Goal: Task Accomplishment & Management: Manage account settings

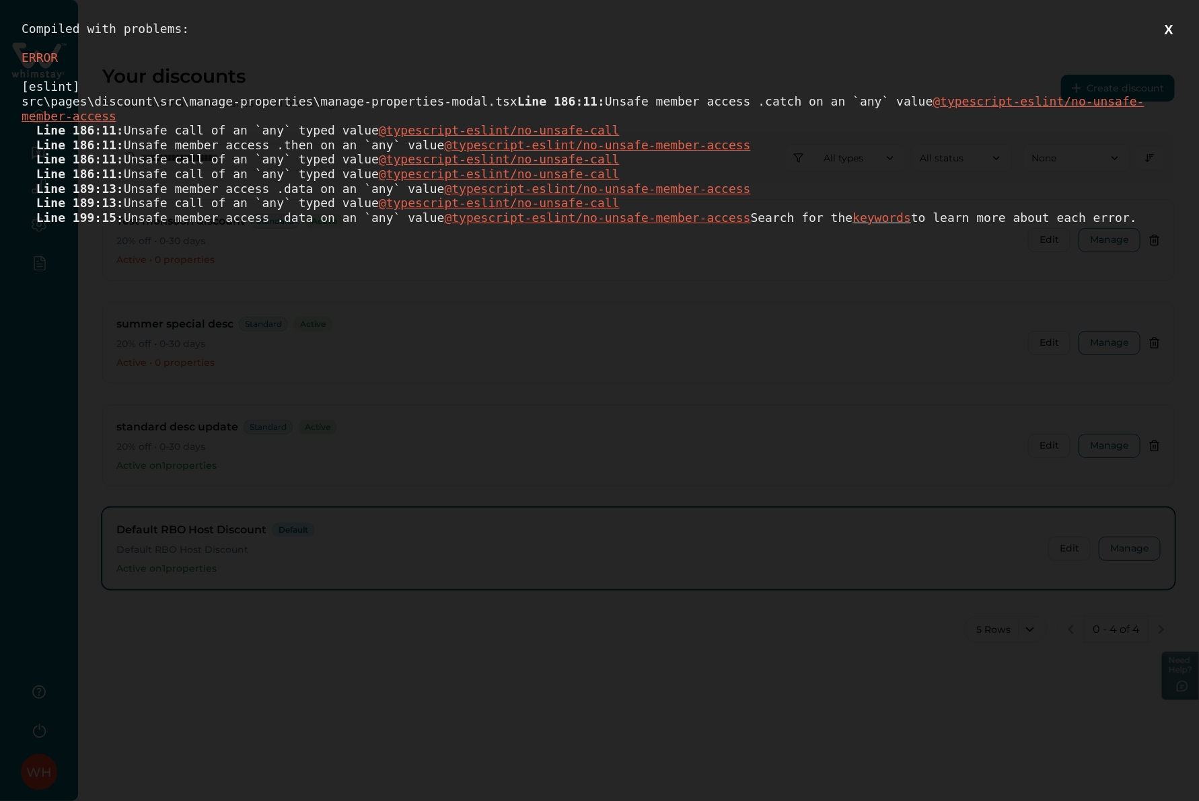
click at [1167, 28] on button "X" at bounding box center [1168, 30] width 17 height 17
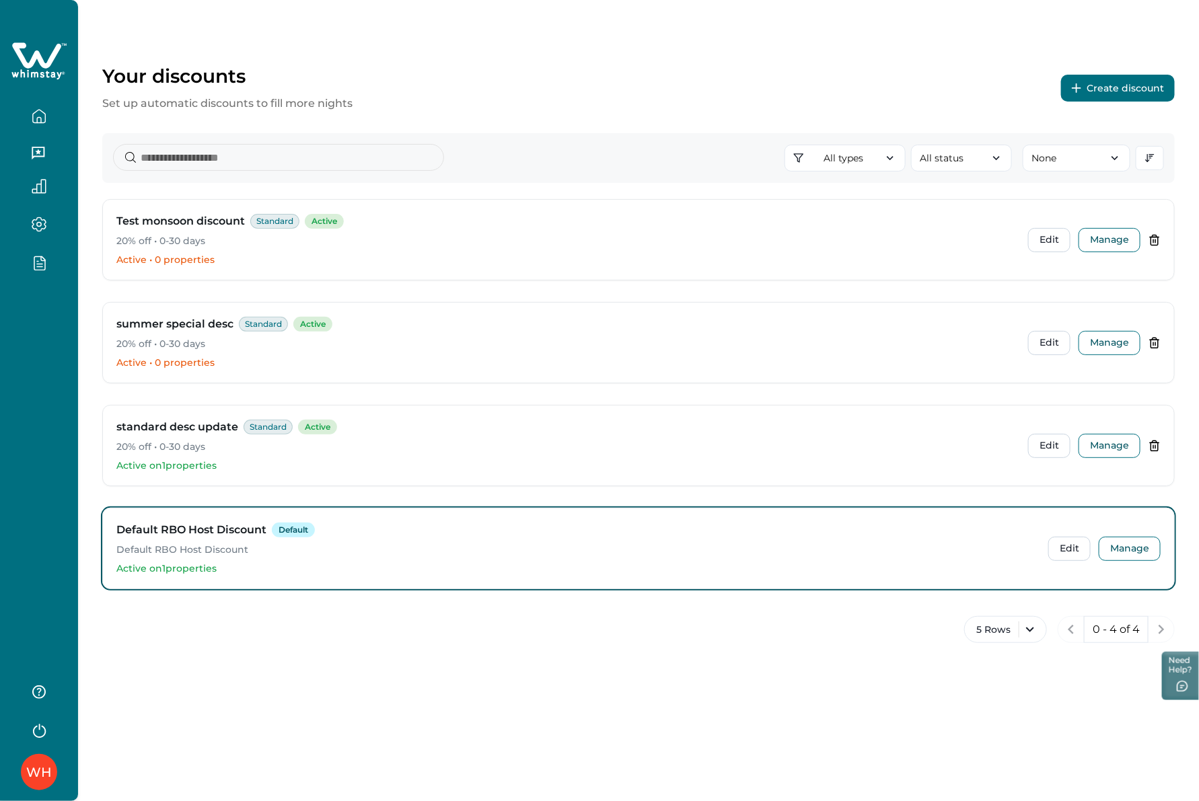
click at [32, 315] on div "WH" at bounding box center [39, 400] width 78 height 801
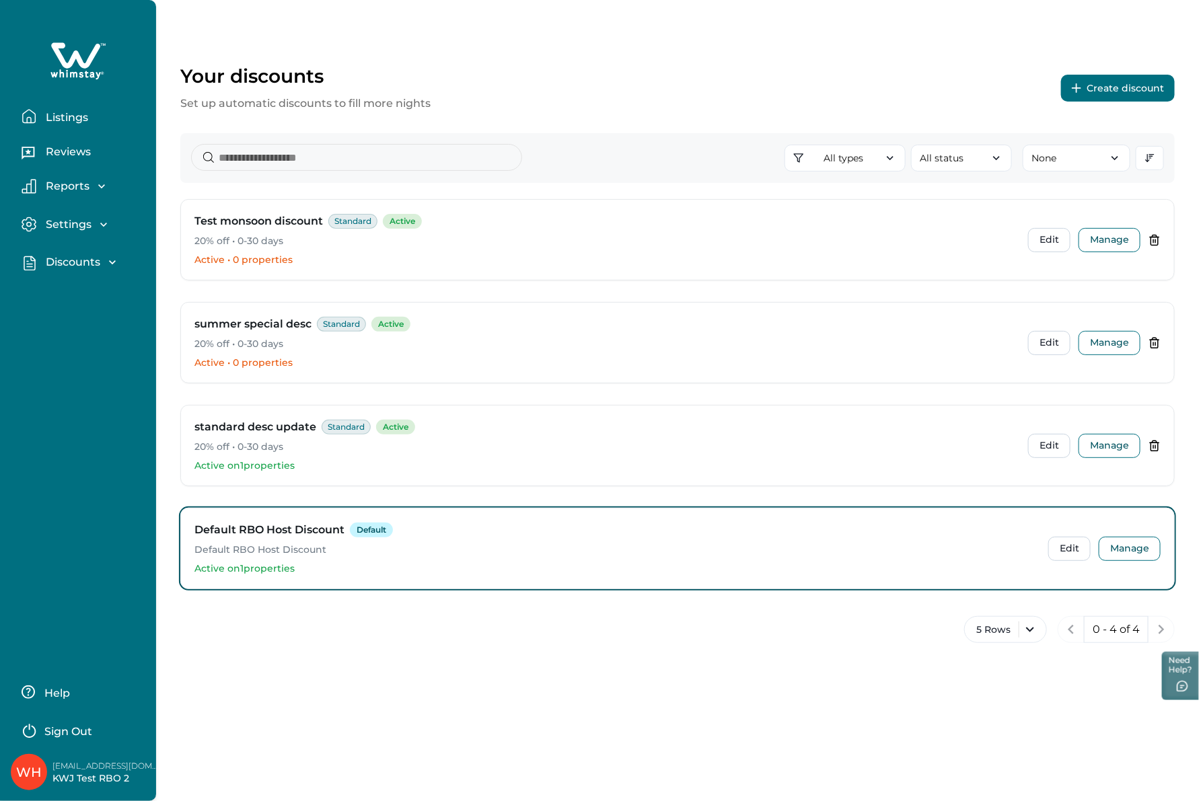
click at [38, 122] on button "Listings" at bounding box center [84, 116] width 124 height 27
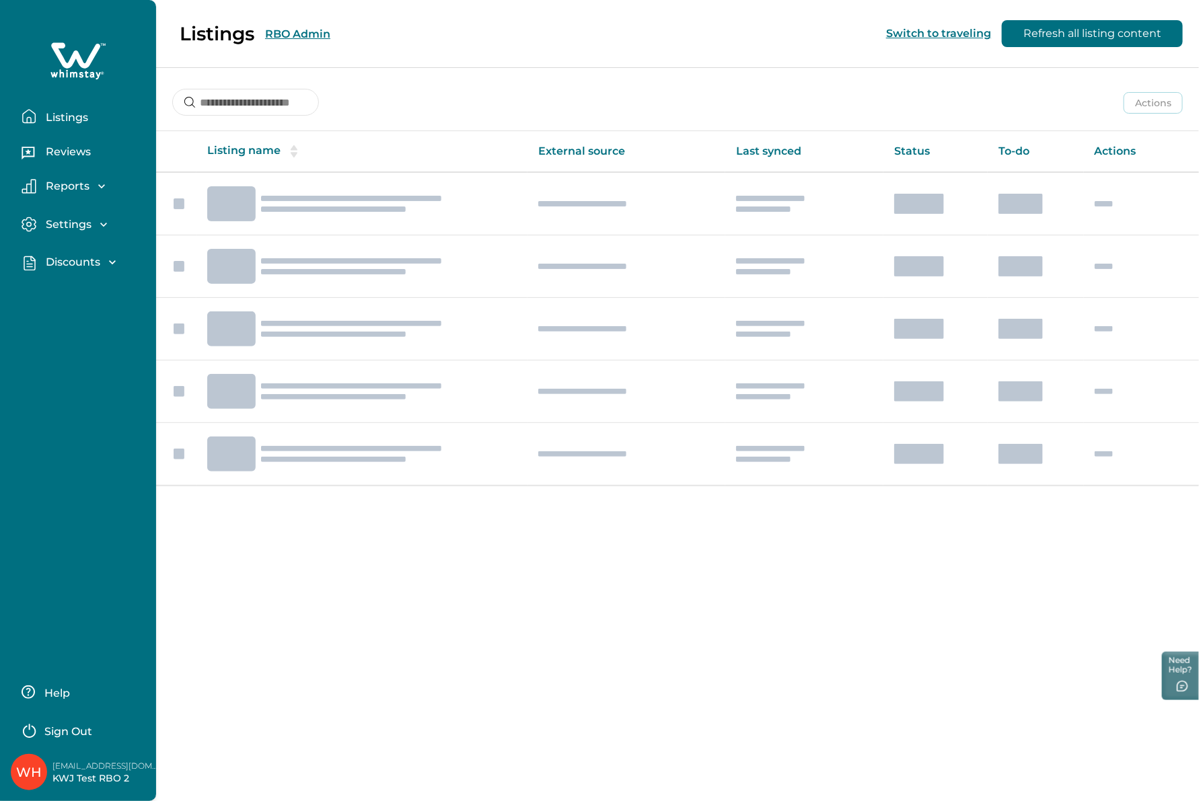
click at [48, 115] on p "Listings" at bounding box center [65, 117] width 46 height 13
click at [51, 728] on p "Sign Out" at bounding box center [68, 731] width 48 height 13
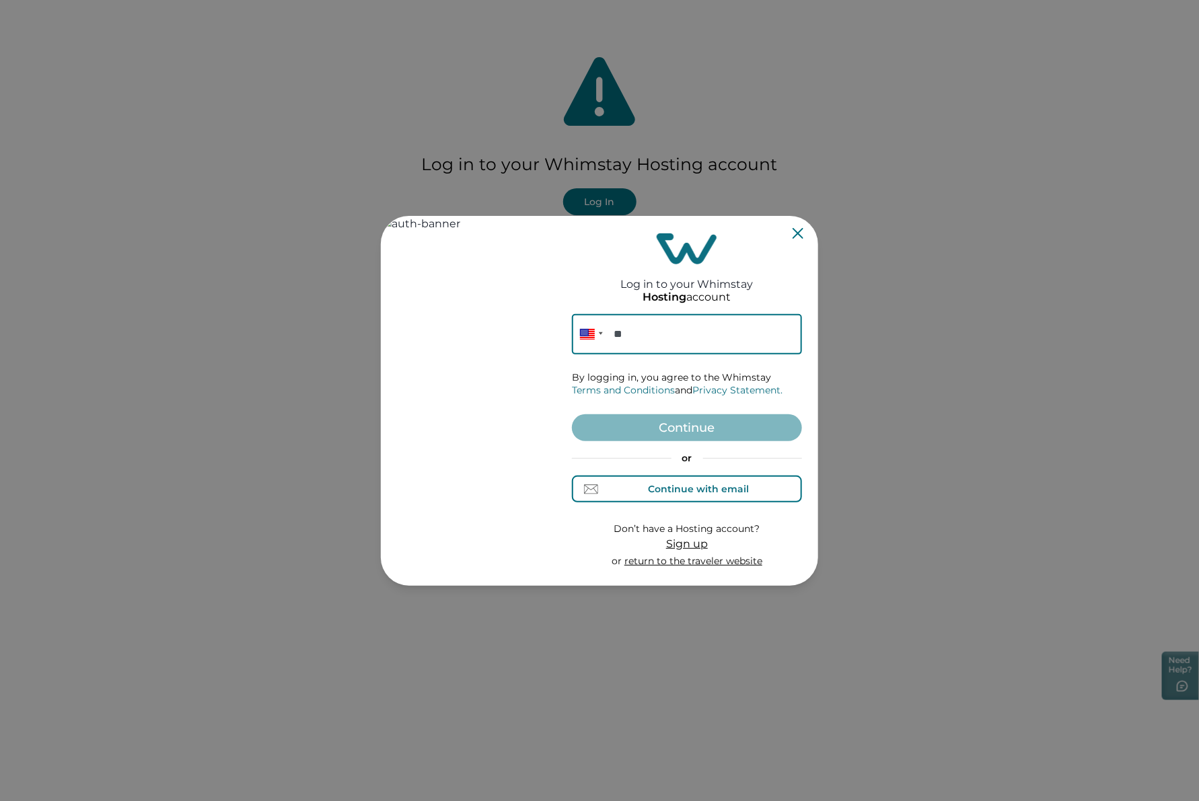
click at [687, 494] on div "Continue with email" at bounding box center [698, 489] width 101 height 11
click at [643, 328] on input at bounding box center [687, 334] width 230 height 40
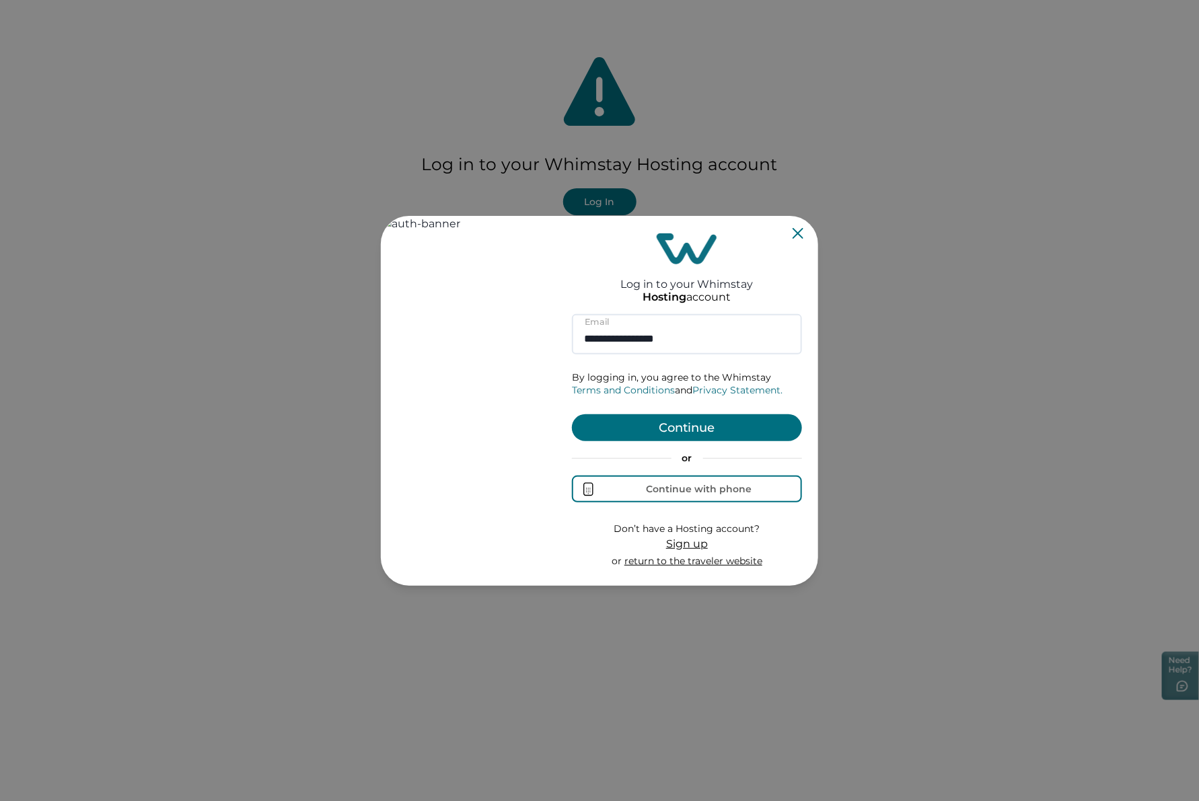
type input "**********"
click at [702, 428] on button "Continue" at bounding box center [687, 427] width 230 height 27
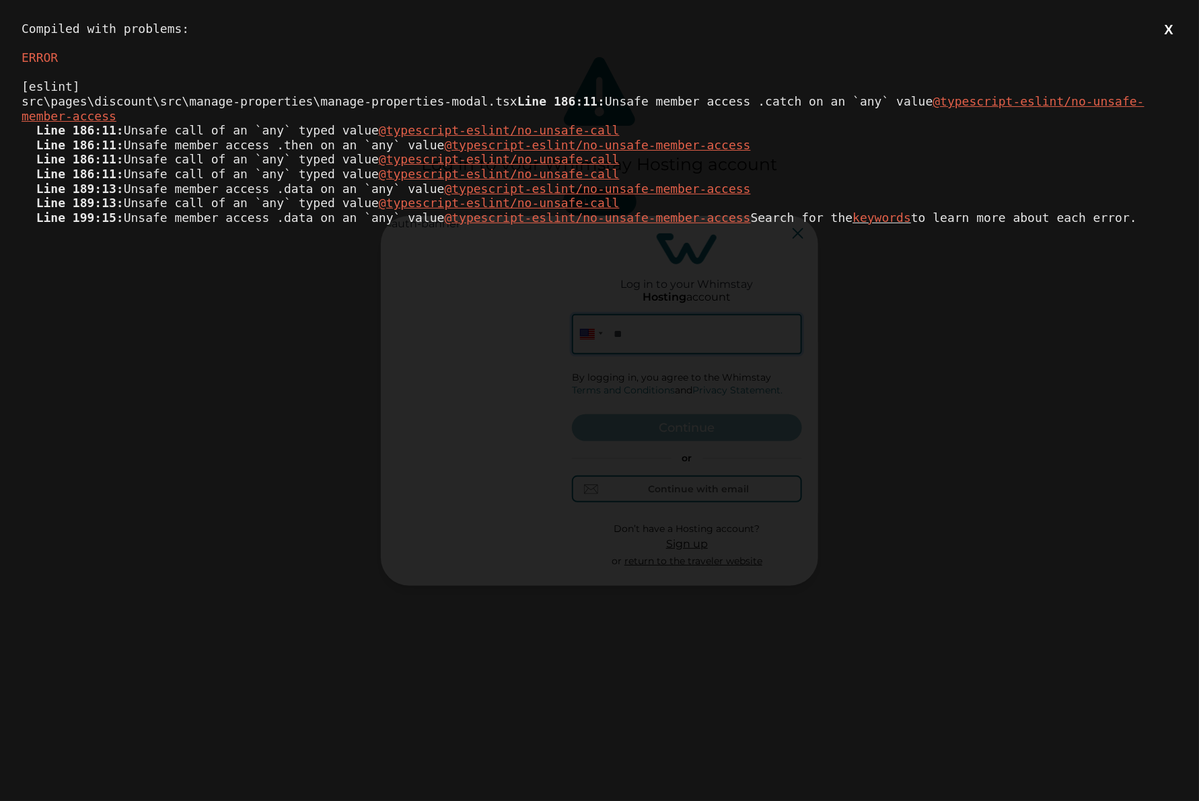
click at [1169, 32] on button "X" at bounding box center [1168, 30] width 17 height 17
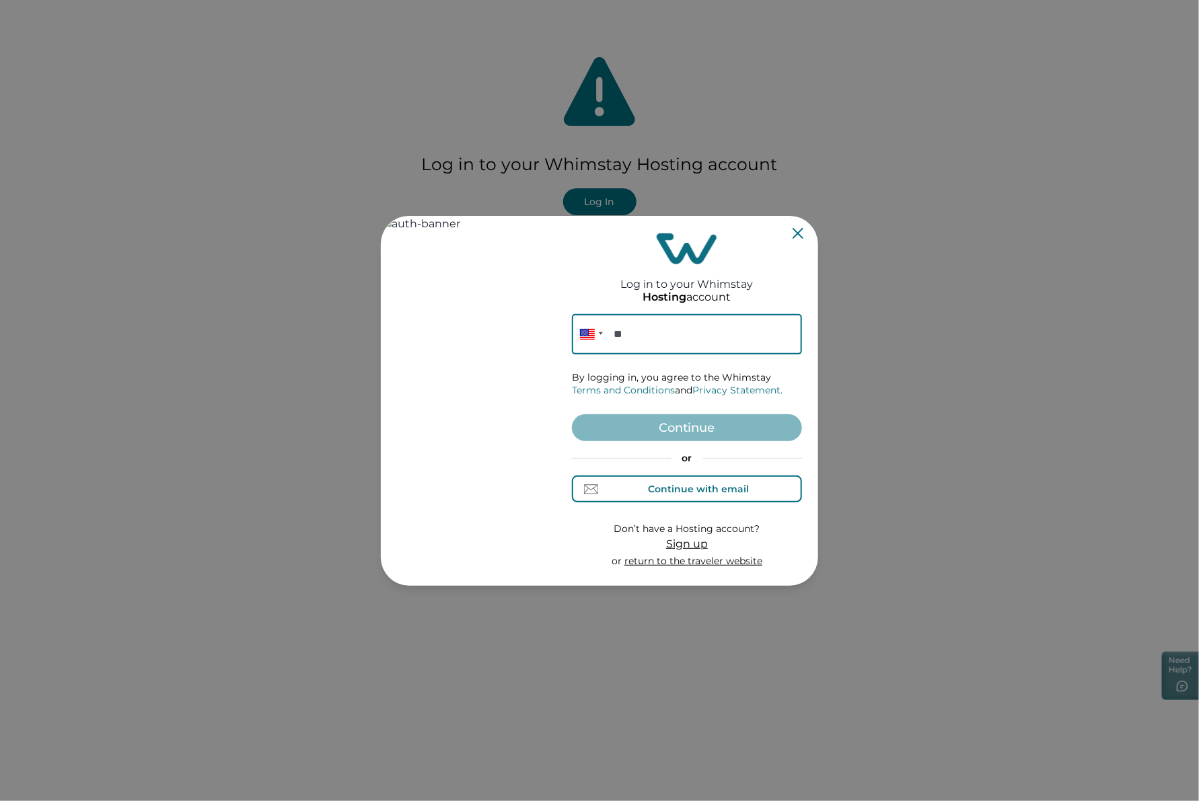
click at [652, 485] on div "Continue with email" at bounding box center [698, 489] width 101 height 11
click at [656, 338] on input at bounding box center [687, 334] width 230 height 40
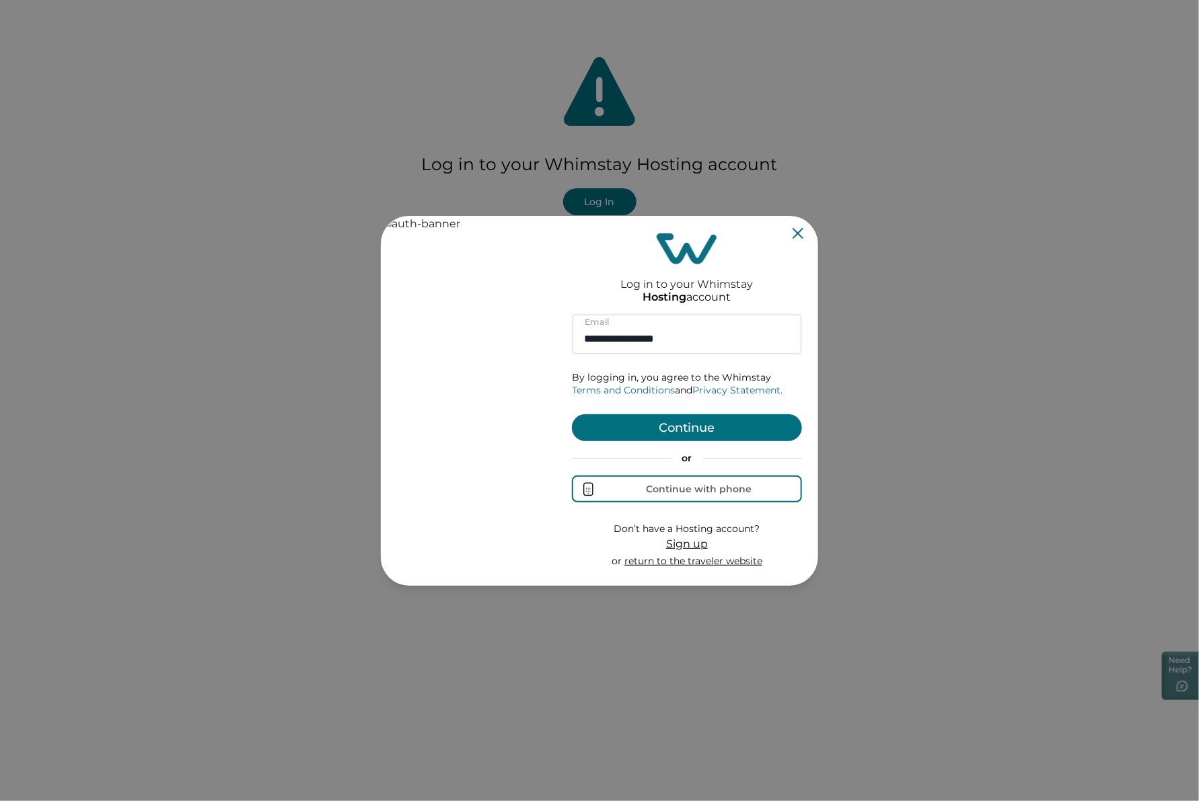
click at [698, 428] on button "Continue" at bounding box center [687, 427] width 230 height 27
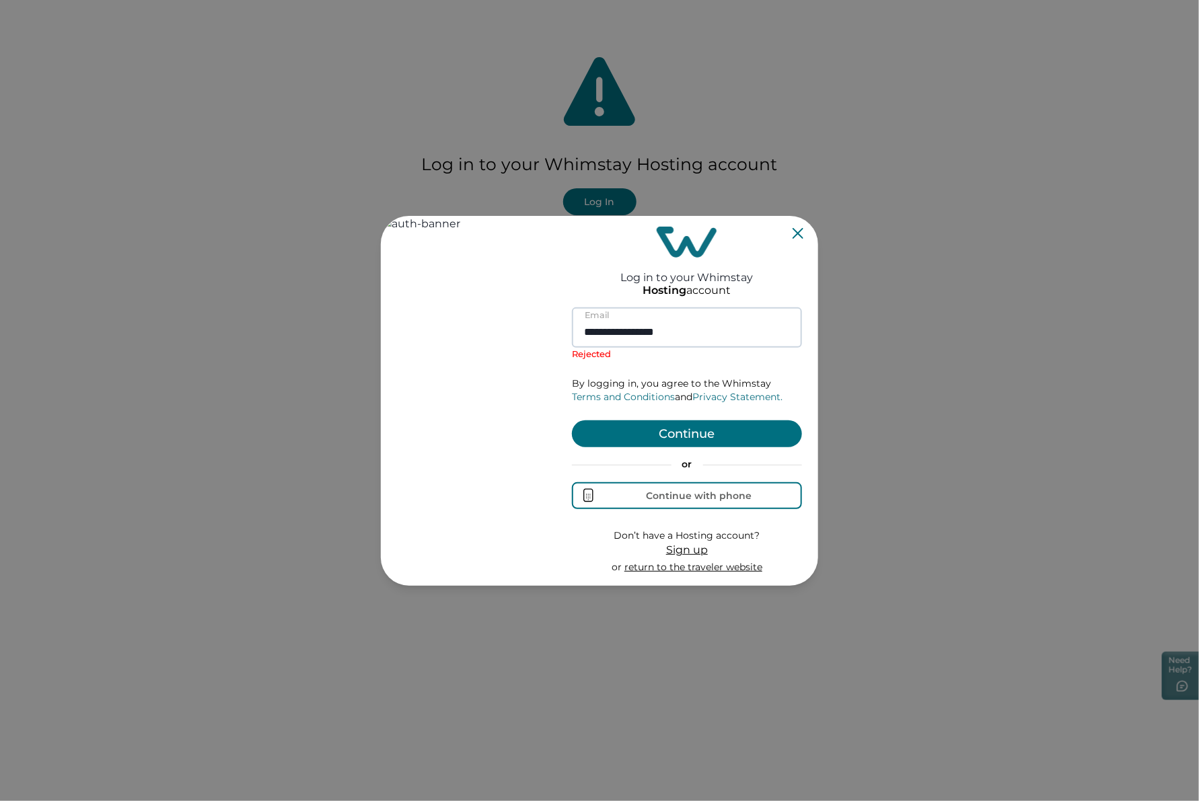
click at [611, 334] on input "**********" at bounding box center [687, 327] width 230 height 40
type input "**********"
click at [708, 431] on button "Continue" at bounding box center [687, 433] width 230 height 27
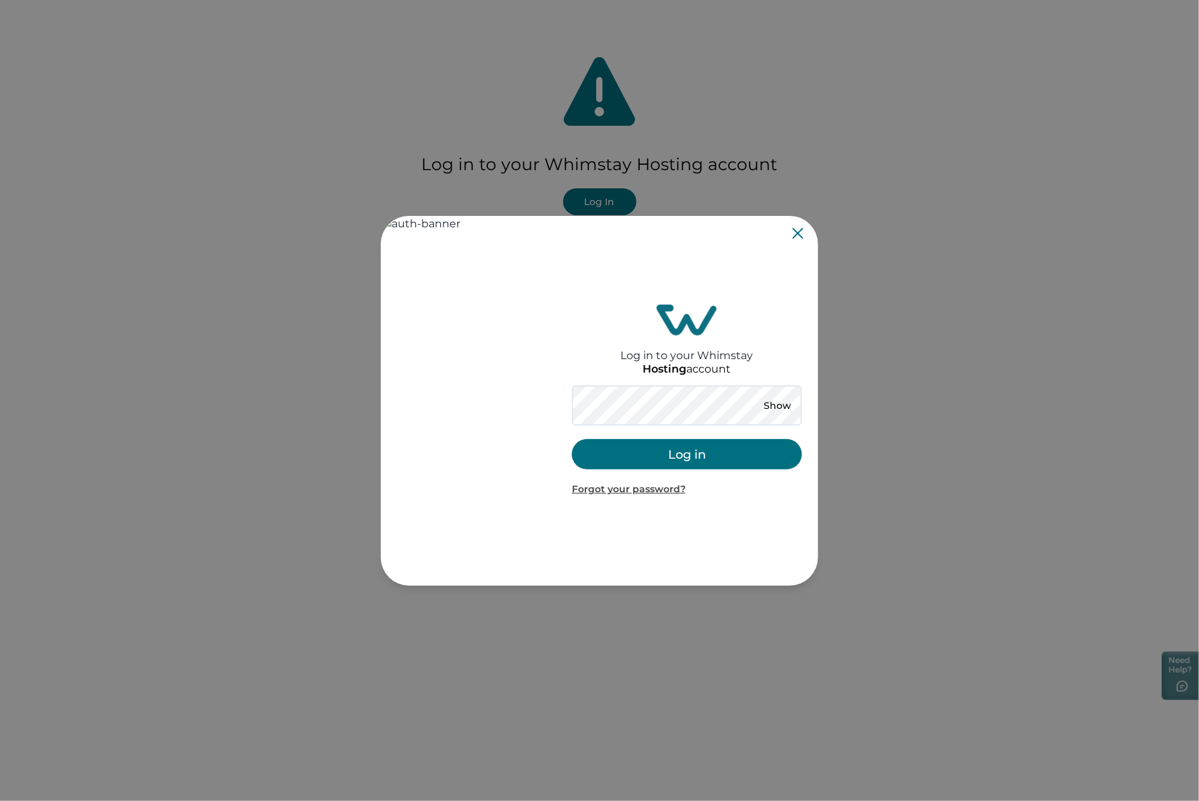
click at [673, 451] on button "Log in" at bounding box center [687, 454] width 230 height 30
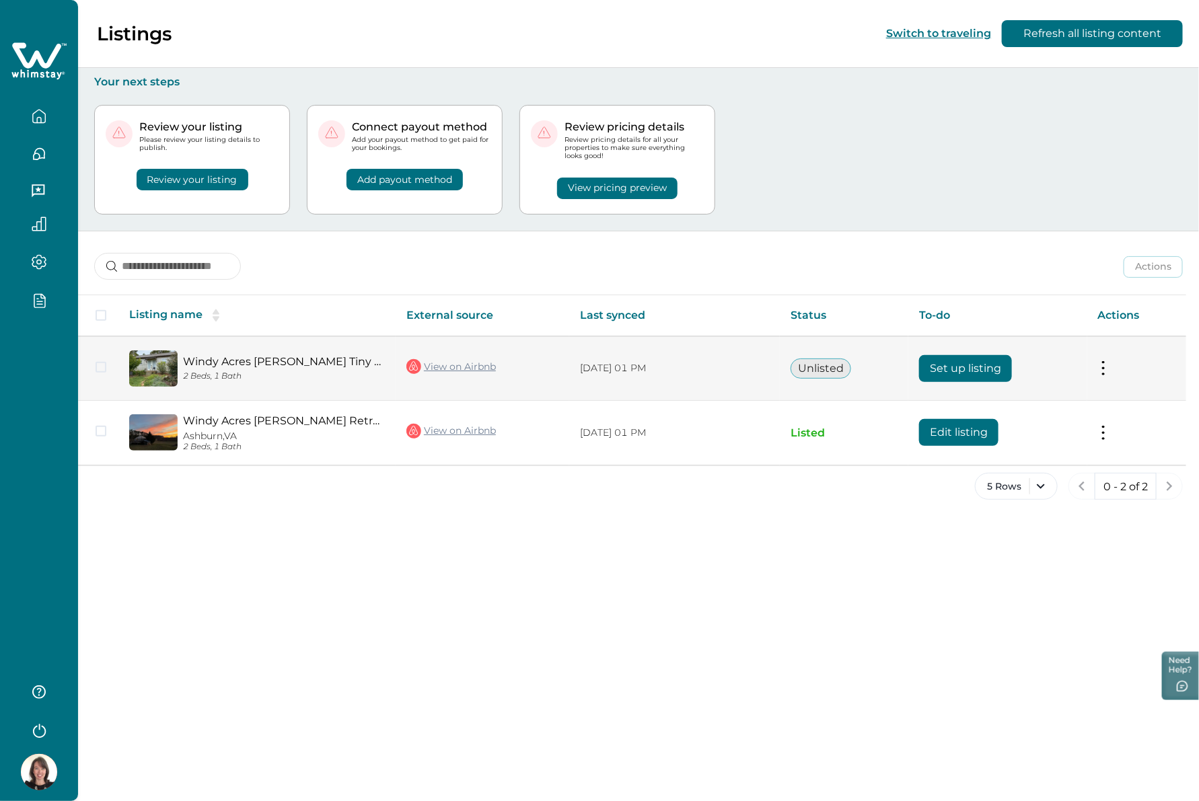
click at [950, 371] on button "Set up listing" at bounding box center [965, 368] width 93 height 27
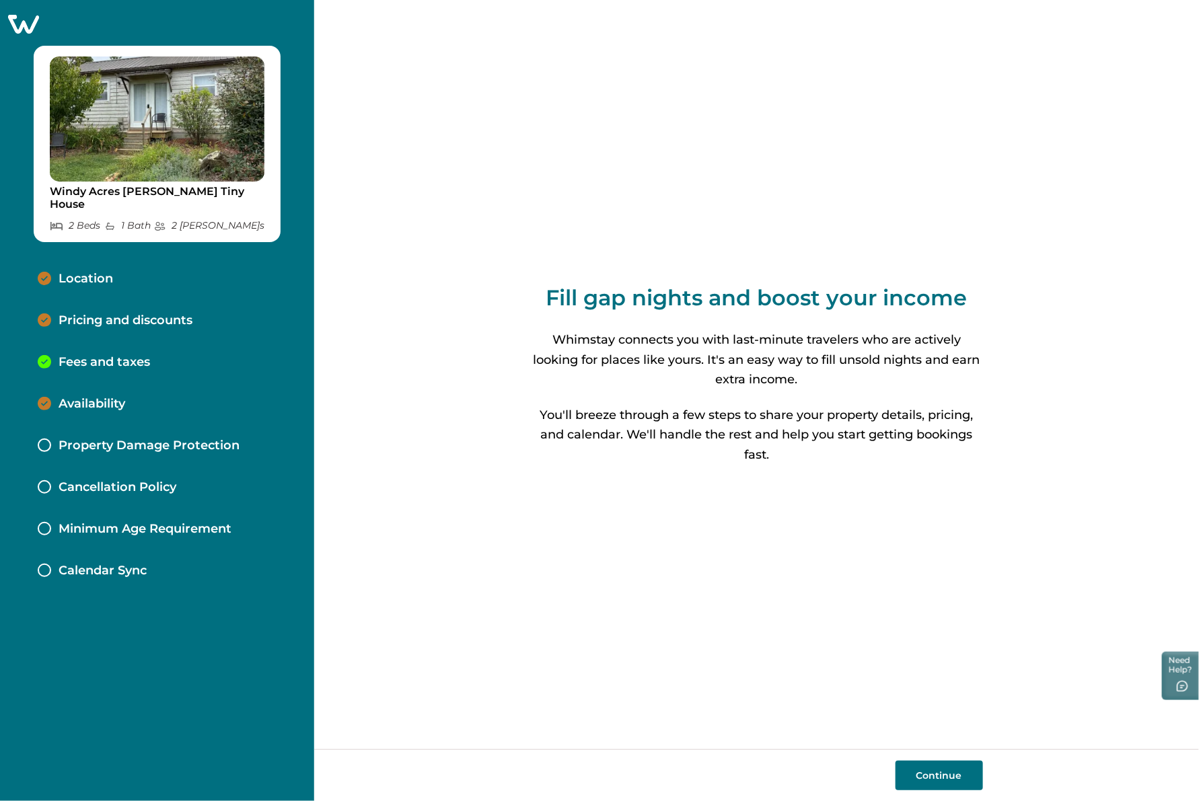
click at [133, 313] on p "Pricing and discounts" at bounding box center [126, 320] width 134 height 15
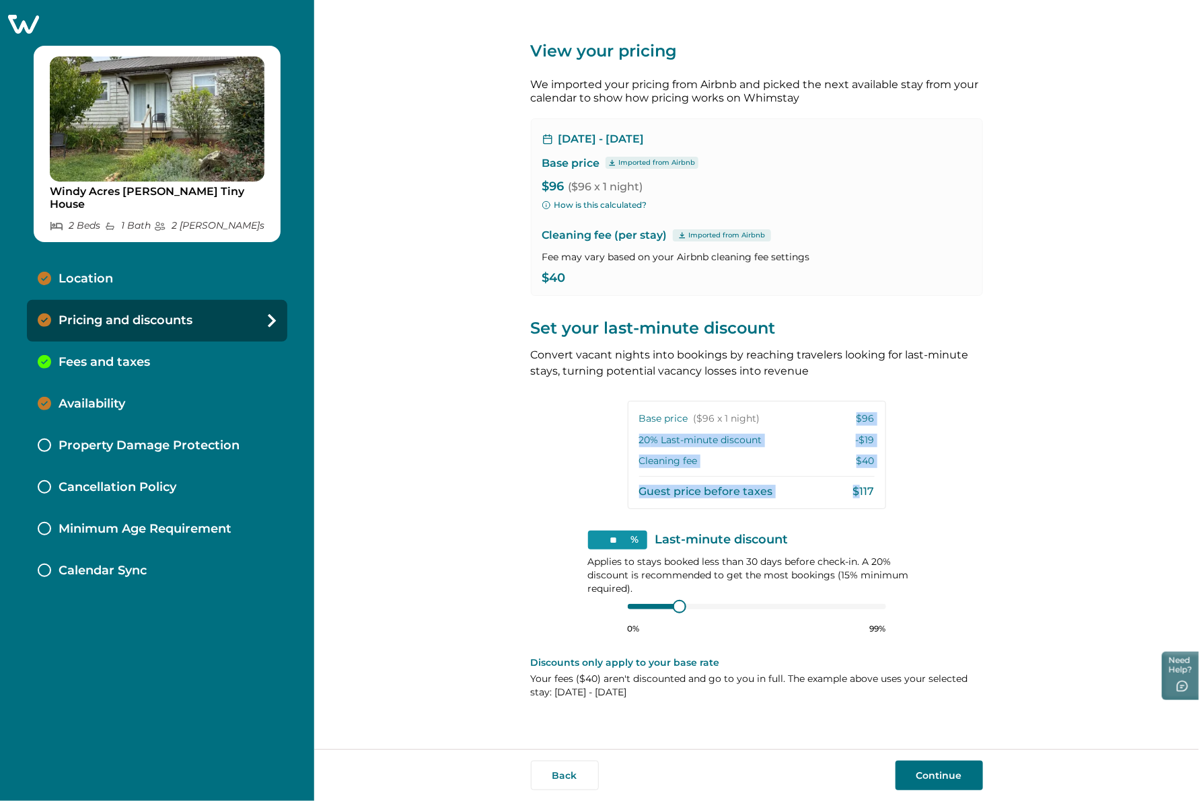
drag, startPoint x: 861, startPoint y: 428, endPoint x: 861, endPoint y: 492, distance: 63.9
click at [861, 492] on div "Base price ($96 x 1 night) $96 20 % Last-minute discount -$19 Cleaning fee $40 …" at bounding box center [757, 455] width 258 height 108
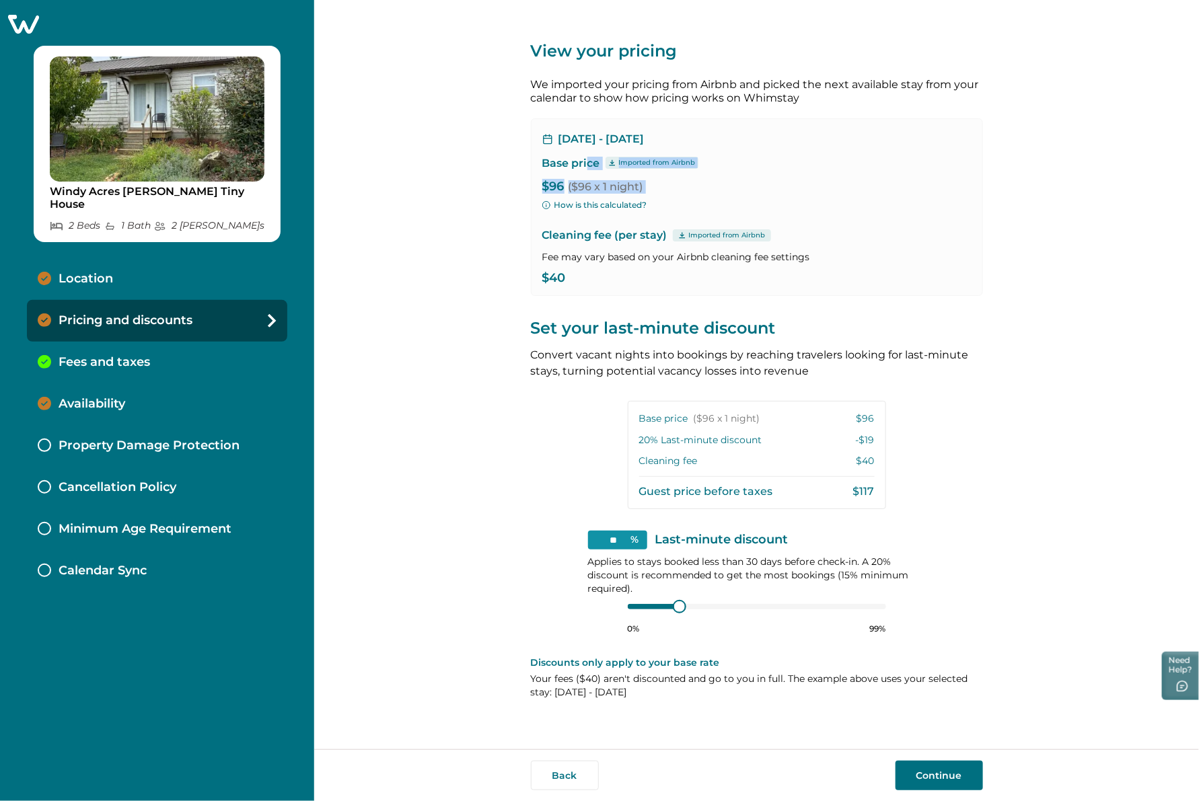
drag, startPoint x: 600, startPoint y: 196, endPoint x: 578, endPoint y: 149, distance: 51.2
click at [578, 149] on div "Sep 26, 2025 - Sep 27, 2025 Base price Imported from Airbnb $96 ($96 x 1 night)…" at bounding box center [757, 207] width 452 height 178
click at [611, 133] on p "Sep 26, 2025 - Sep 27, 2025" at bounding box center [601, 139] width 86 height 13
drag, startPoint x: 576, startPoint y: 135, endPoint x: 693, endPoint y: 168, distance: 121.8
click at [693, 163] on div "Sep 26, 2025 - Sep 27, 2025 Base price Imported from Airbnb $96 ($96 x 1 night)…" at bounding box center [757, 207] width 452 height 178
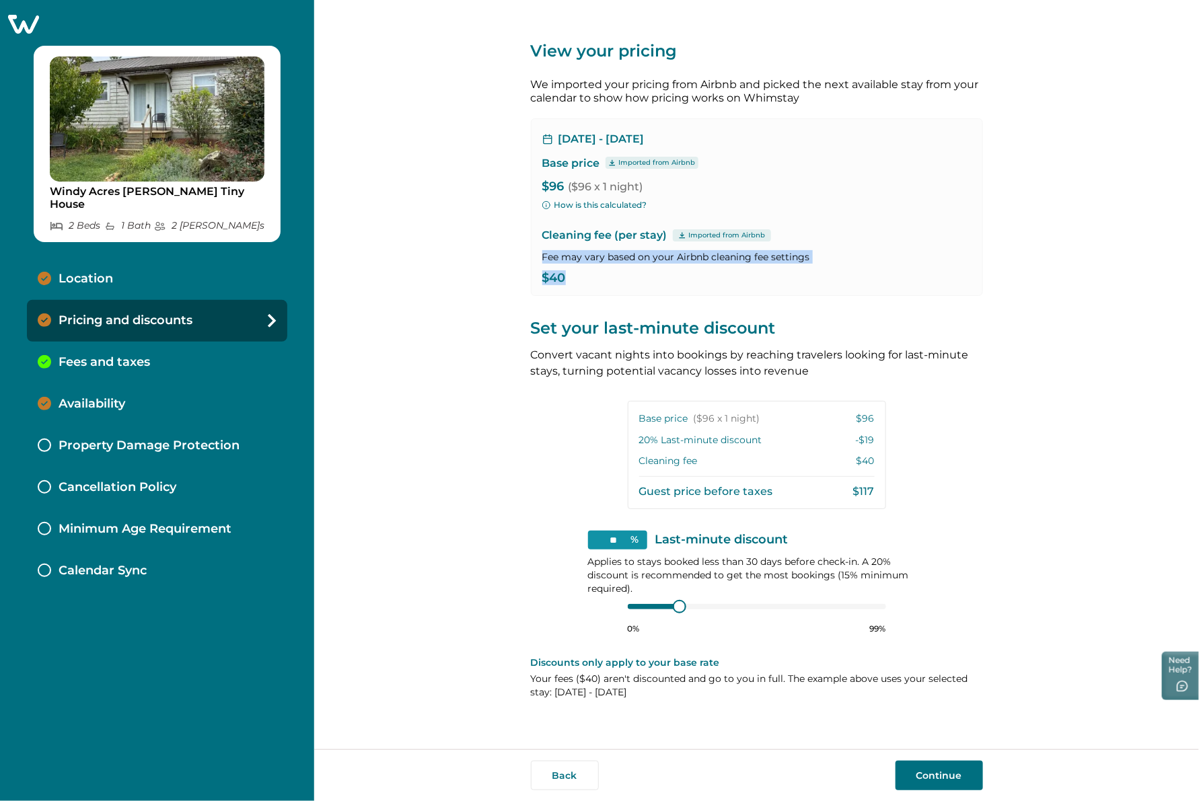
drag, startPoint x: 576, startPoint y: 264, endPoint x: 535, endPoint y: 233, distance: 51.8
click at [535, 233] on div "Sep 26, 2025 - Sep 27, 2025 Base price Imported from Airbnb $96 ($96 x 1 night)…" at bounding box center [757, 207] width 452 height 178
click at [619, 539] on input "**" at bounding box center [617, 540] width 59 height 19
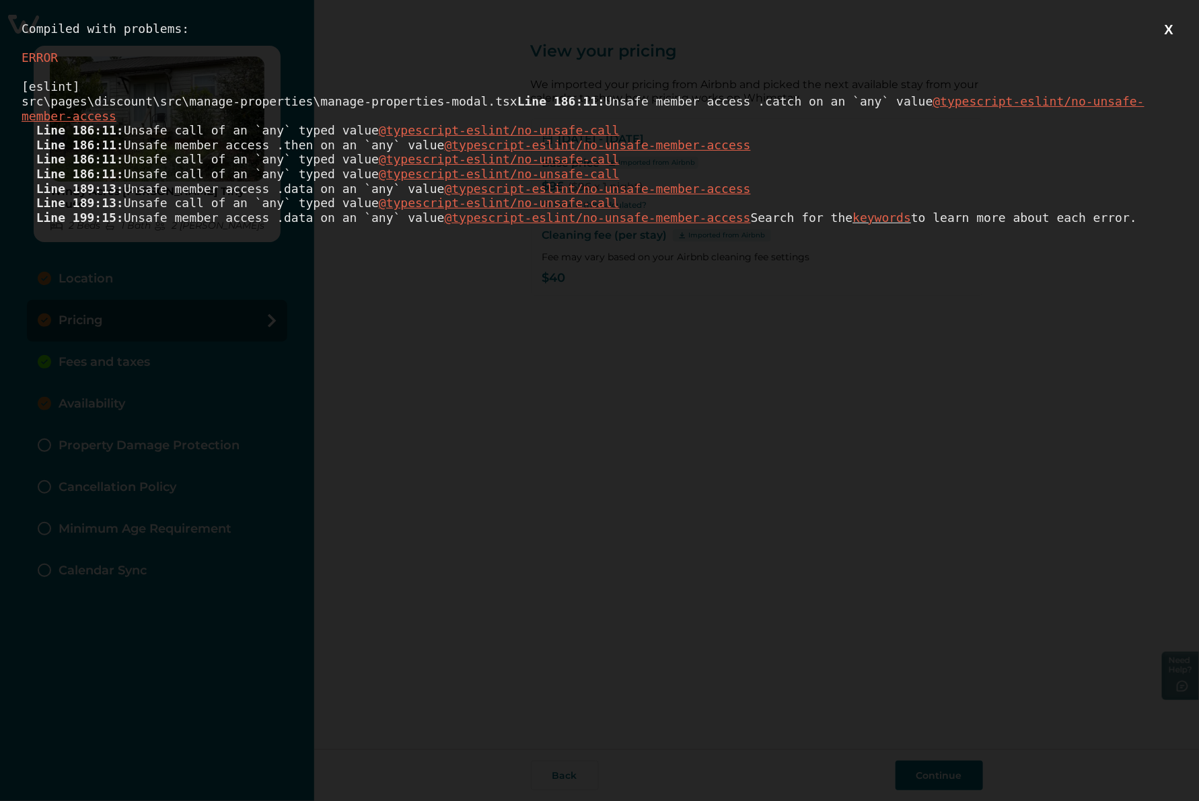
click at [1159, 37] on div "Compiled with problems: X ERROR [eslint] src\pages\discount\src\manage-properti…" at bounding box center [599, 400] width 1199 height 801
click at [1164, 31] on button "X" at bounding box center [1168, 30] width 17 height 17
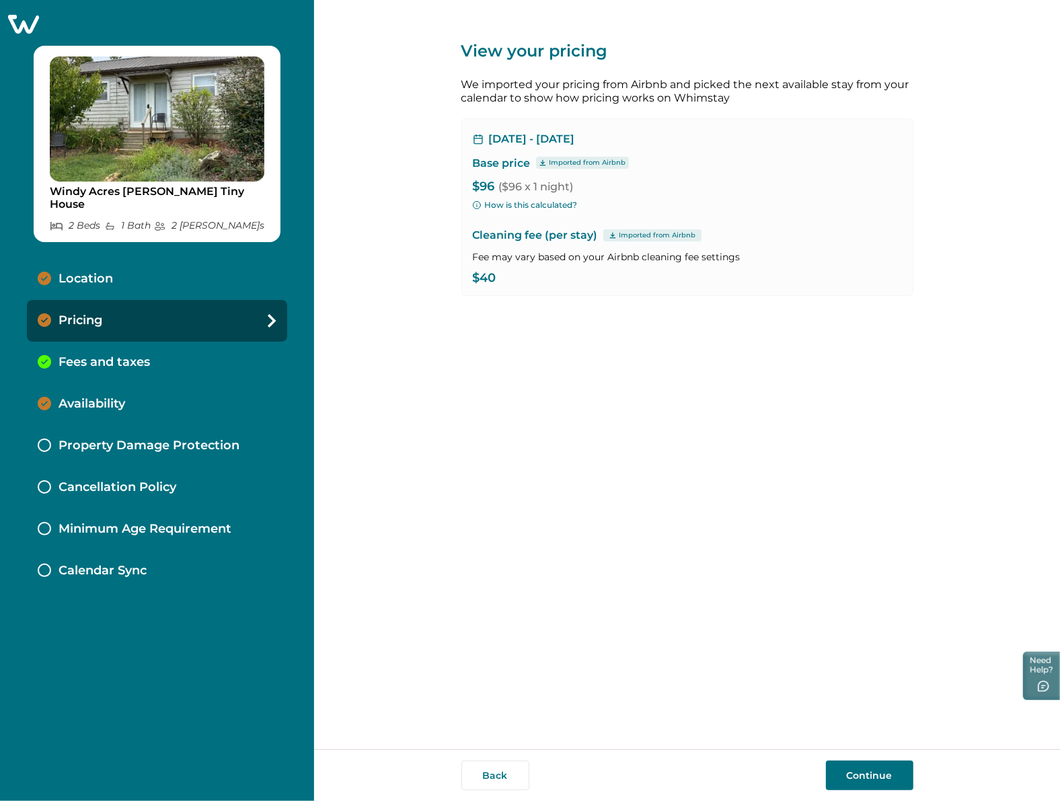
click at [876, 778] on button "Continue" at bounding box center [869, 776] width 87 height 30
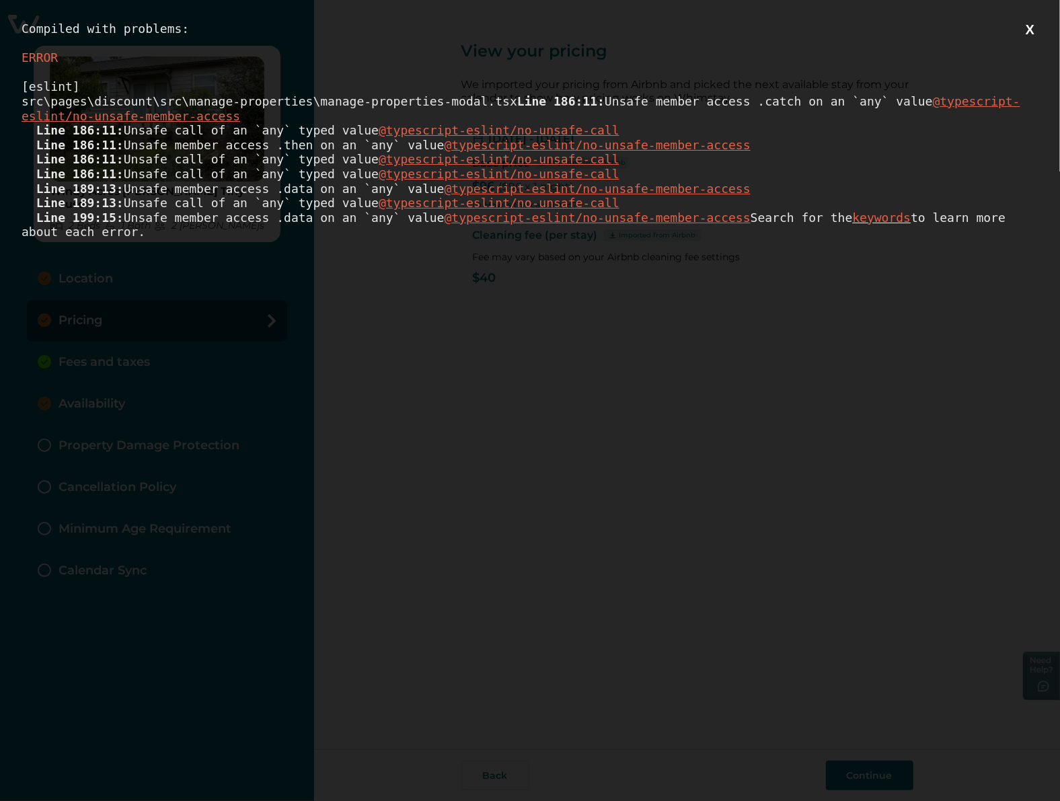
click at [1026, 29] on button "X" at bounding box center [1030, 30] width 17 height 17
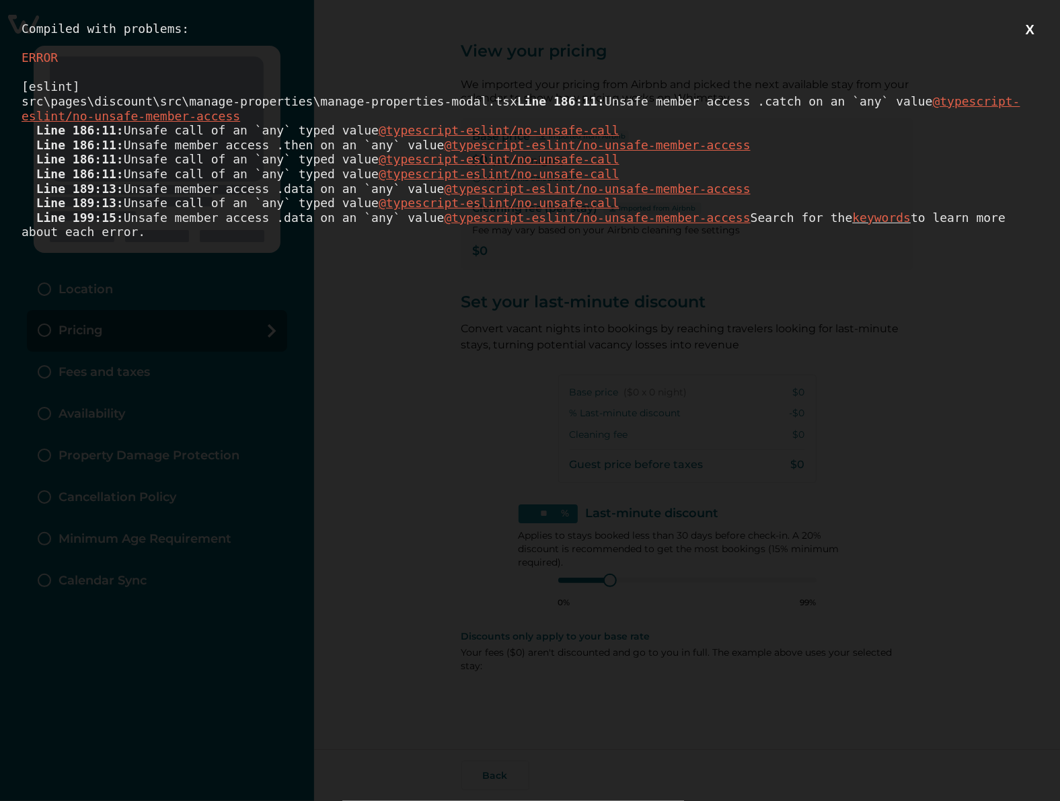
click at [1034, 27] on button "X" at bounding box center [1030, 30] width 17 height 17
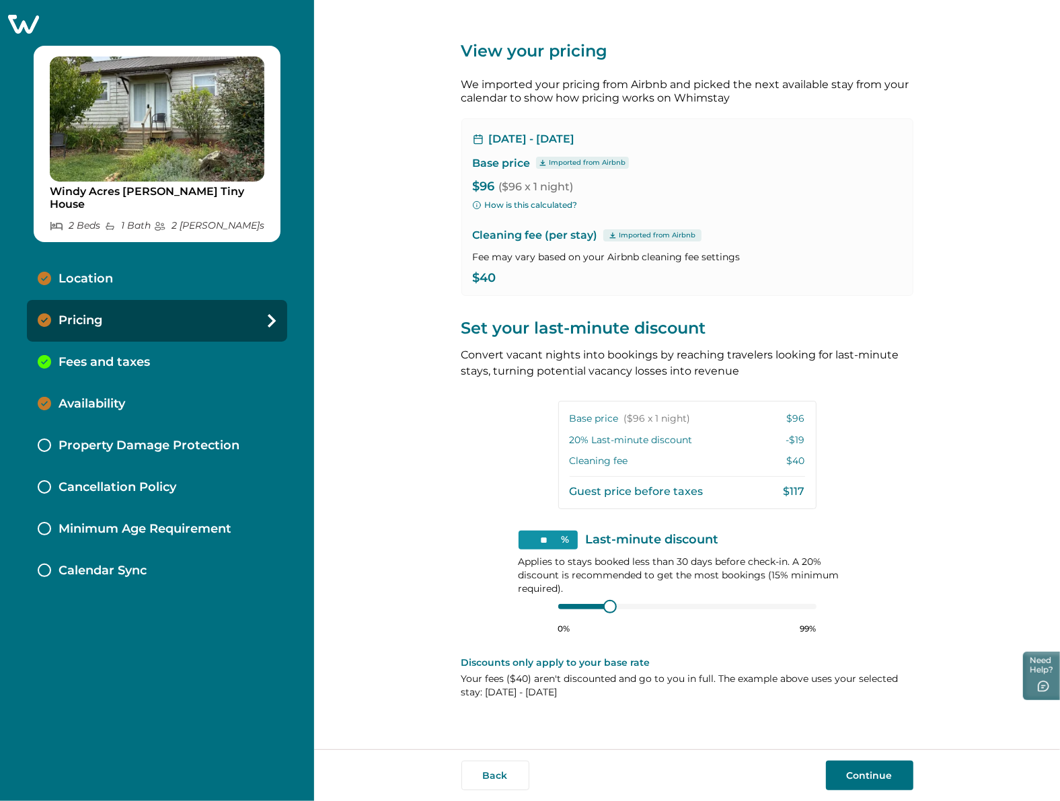
click at [865, 767] on button "Continue" at bounding box center [869, 776] width 87 height 30
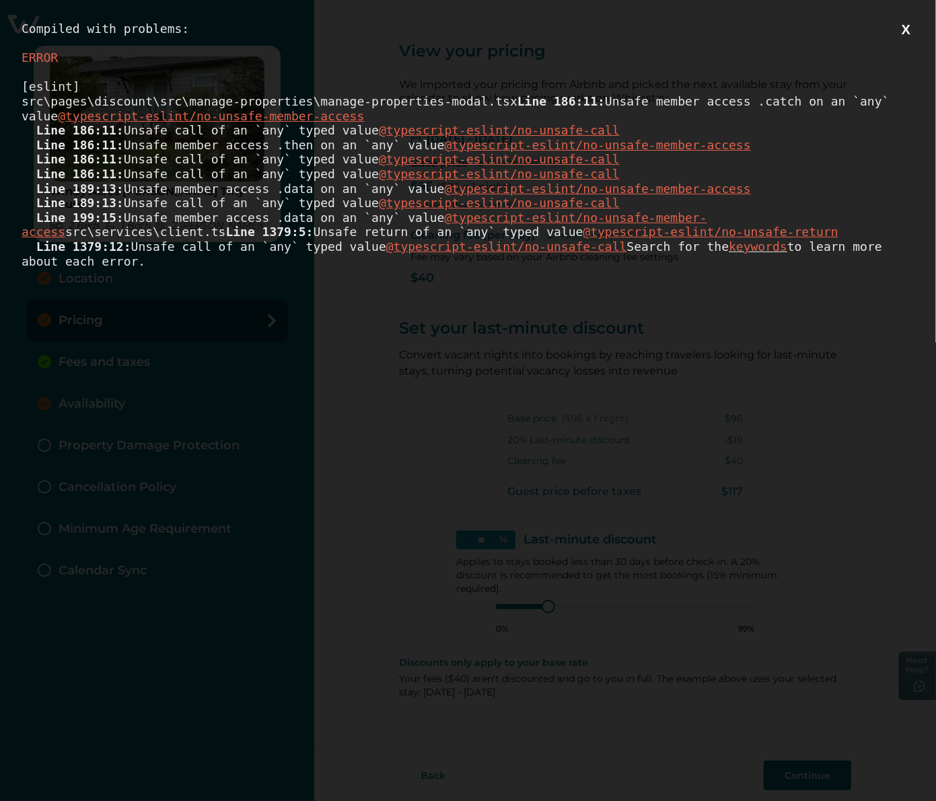
click at [903, 28] on button "X" at bounding box center [905, 30] width 17 height 17
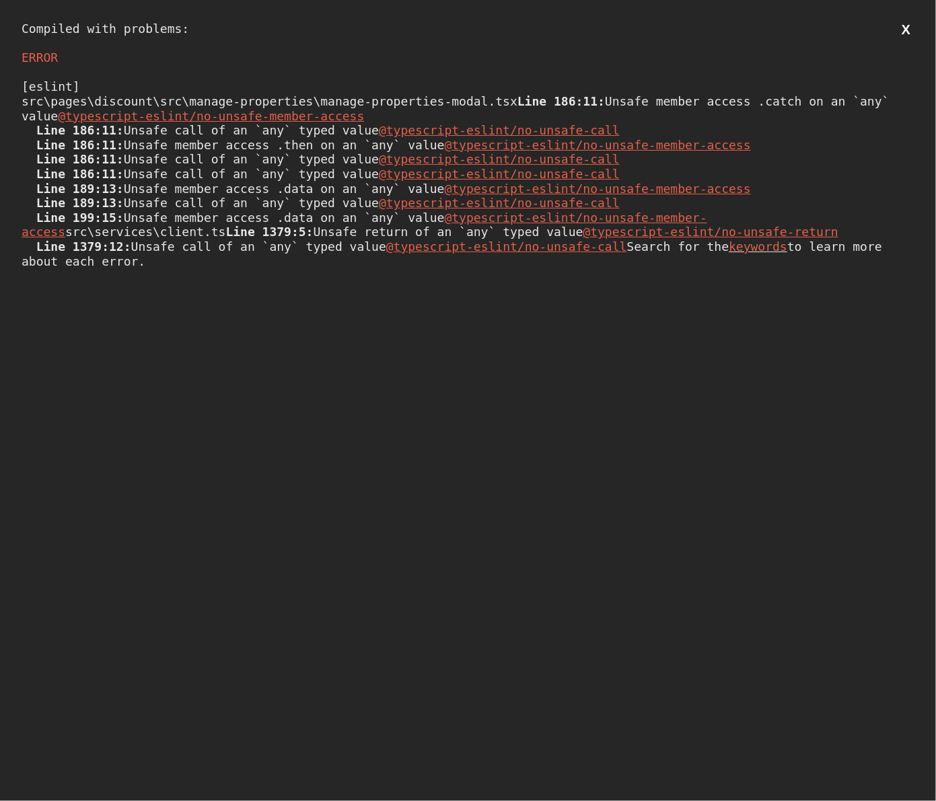
click at [907, 28] on button "X" at bounding box center [905, 30] width 17 height 17
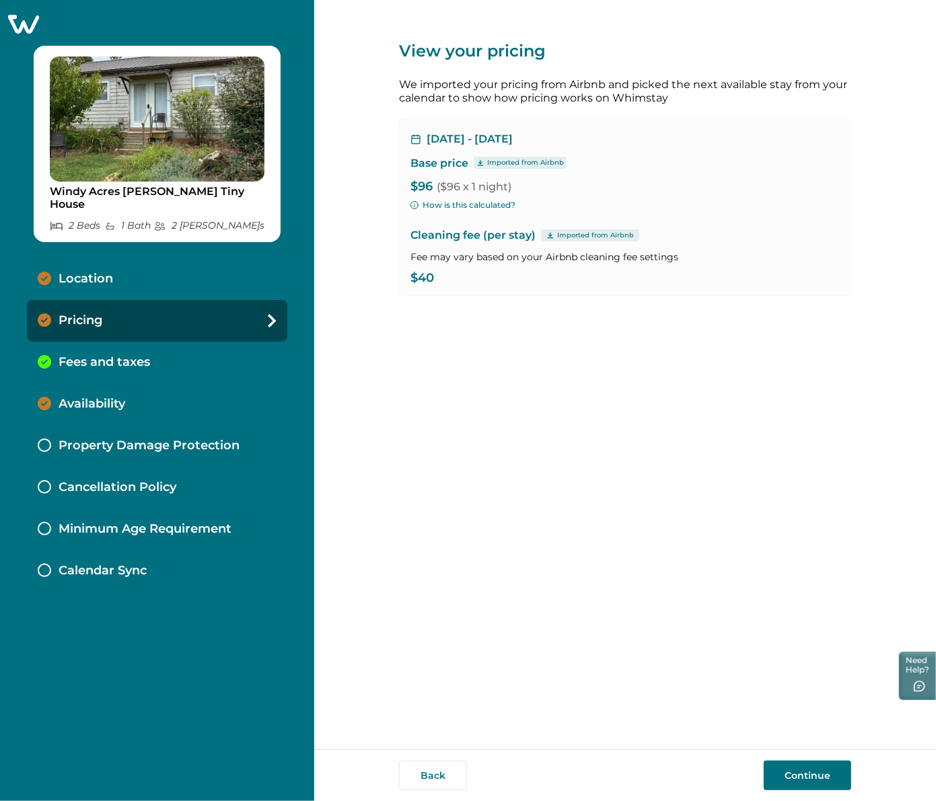
click at [128, 270] on div "Location" at bounding box center [157, 279] width 260 height 42
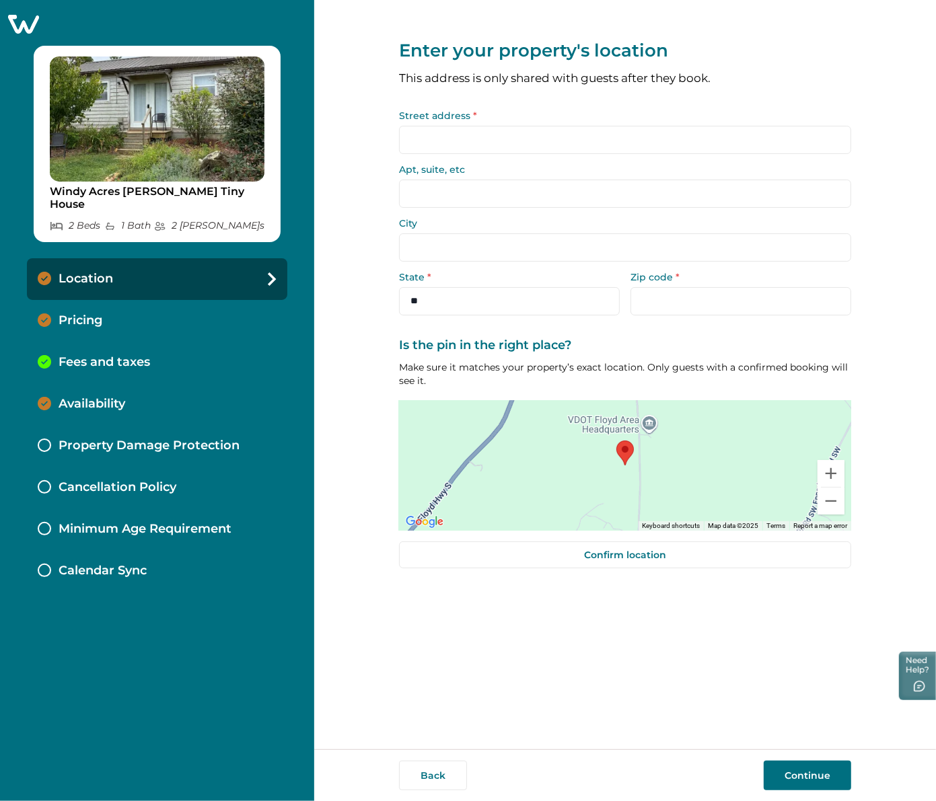
click at [128, 313] on div "Pricing" at bounding box center [157, 321] width 260 height 42
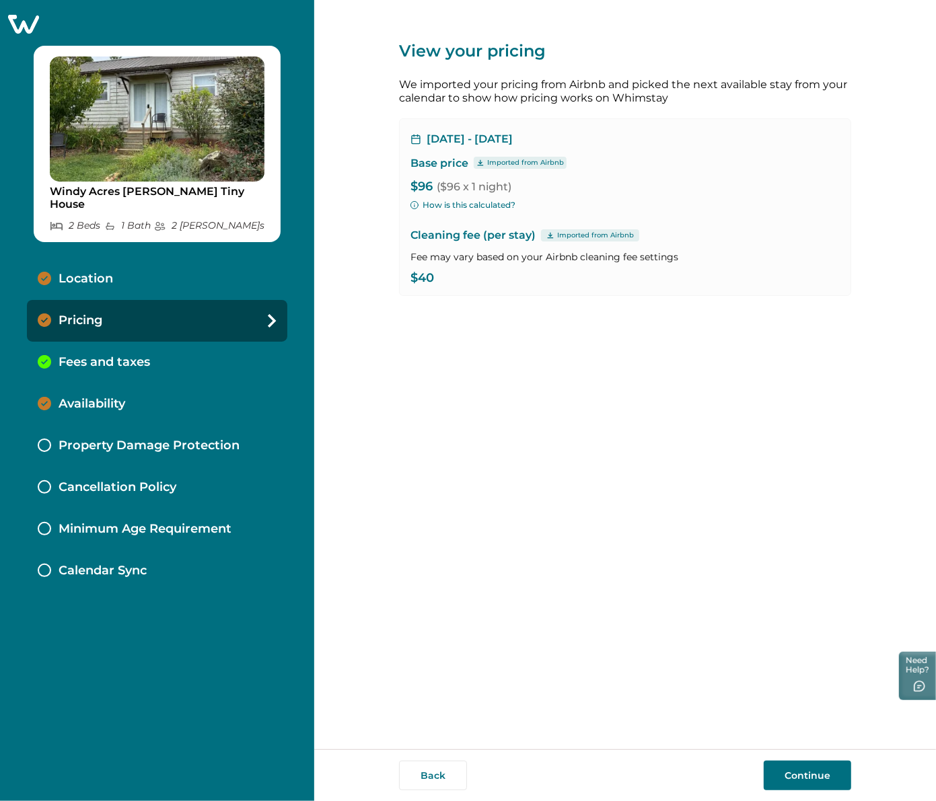
click at [788, 777] on button "Continue" at bounding box center [806, 776] width 87 height 30
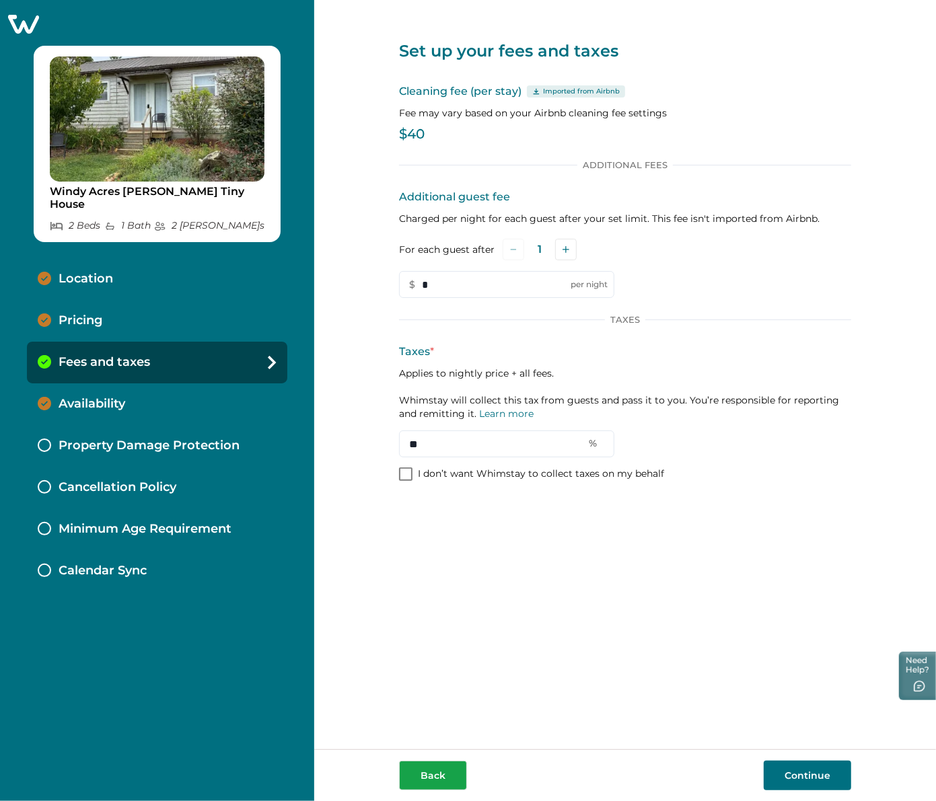
click at [435, 770] on button "Back" at bounding box center [433, 776] width 68 height 30
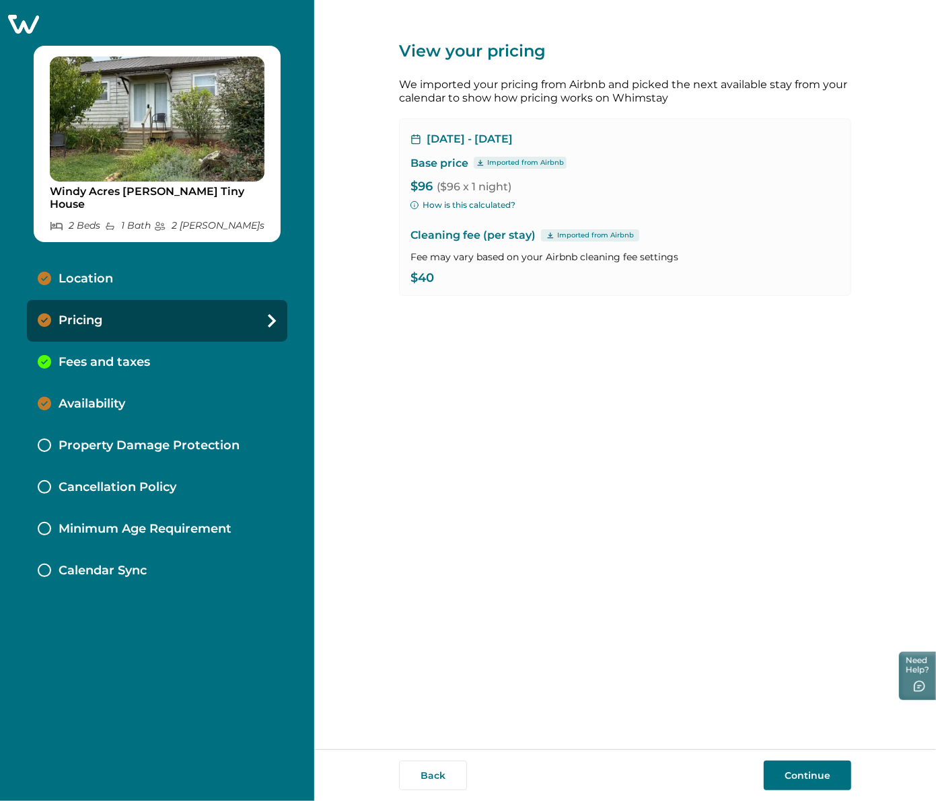
click at [798, 770] on button "Continue" at bounding box center [806, 776] width 87 height 30
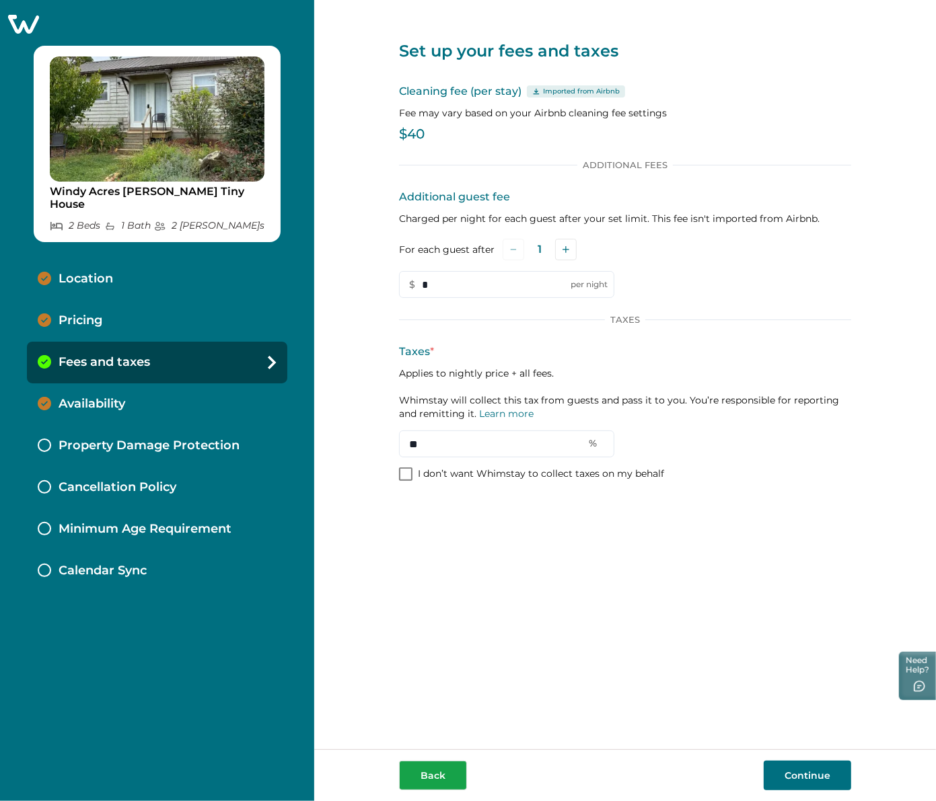
click at [448, 774] on button "Back" at bounding box center [433, 776] width 68 height 30
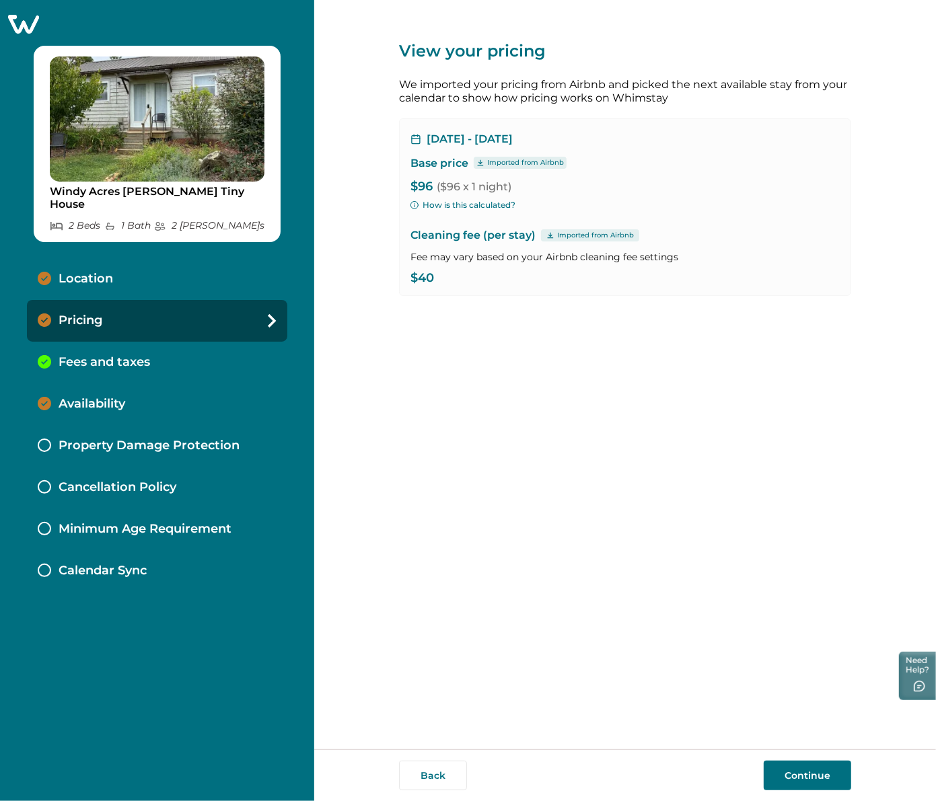
click at [135, 355] on p "Fees and taxes" at bounding box center [104, 362] width 91 height 15
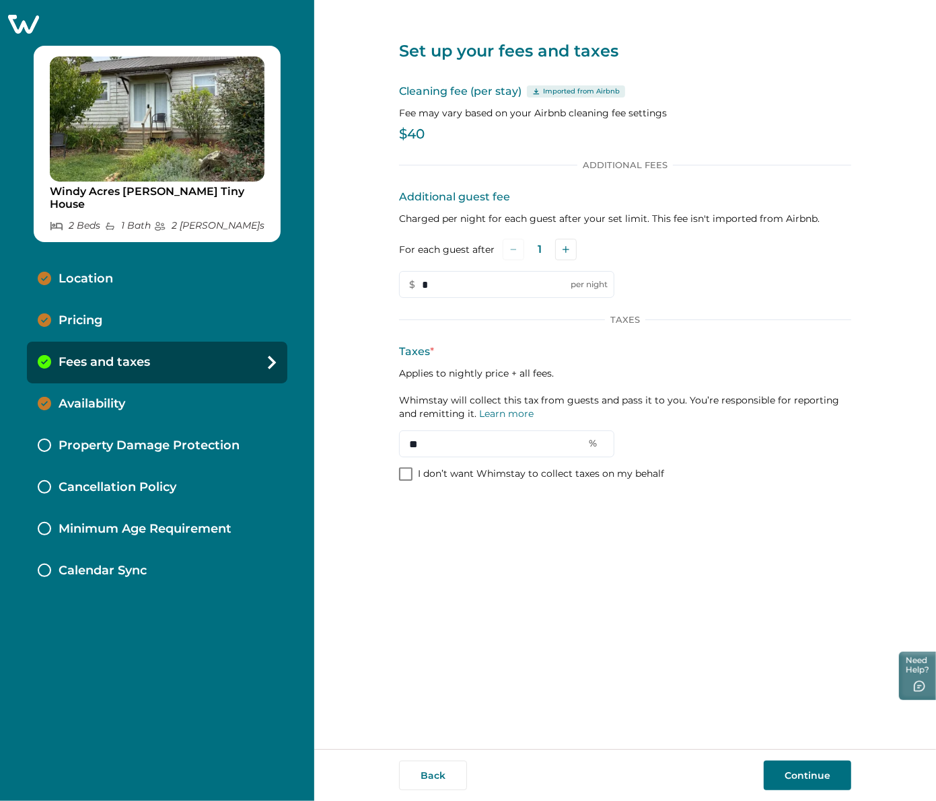
click at [126, 313] on div "Pricing" at bounding box center [157, 321] width 260 height 42
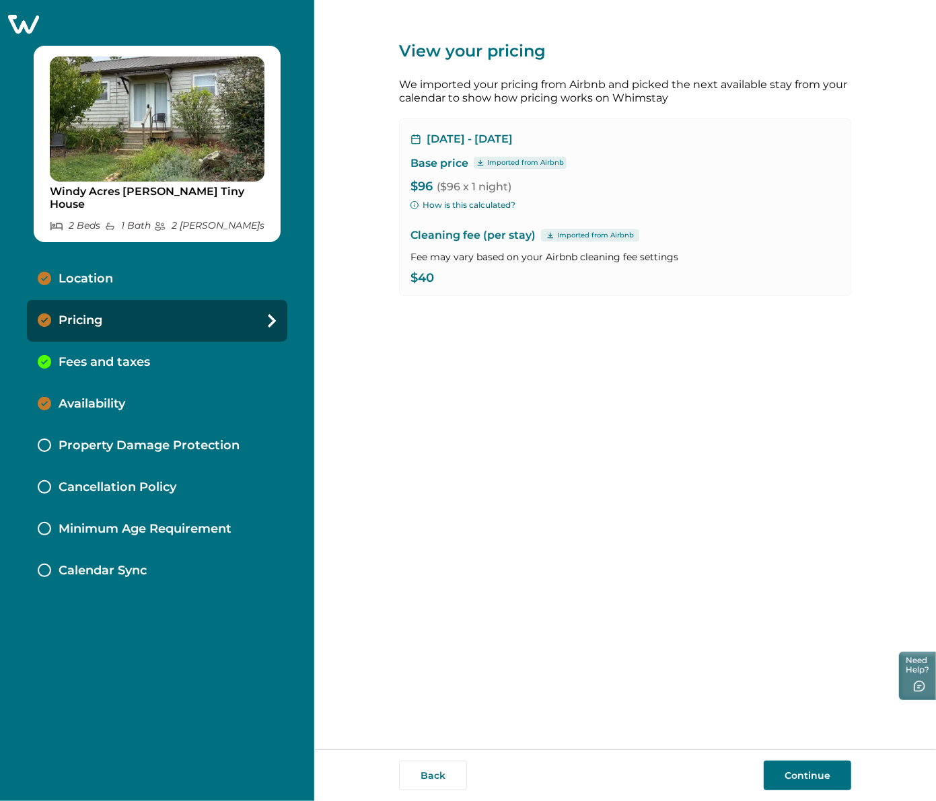
click at [135, 270] on div "Location" at bounding box center [157, 279] width 260 height 42
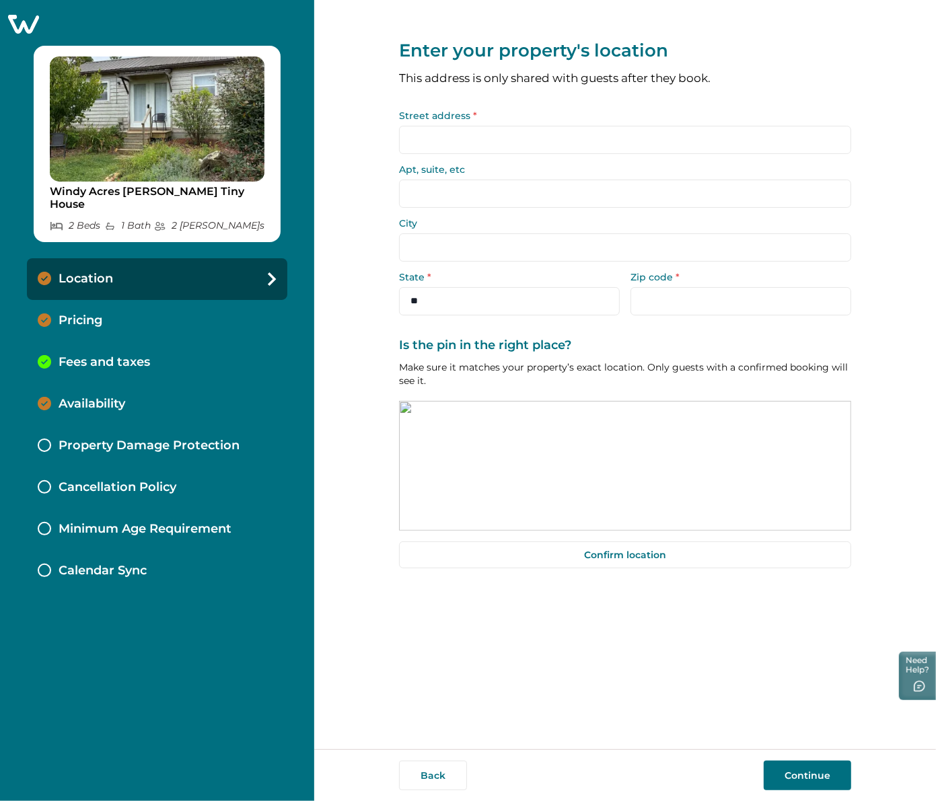
click at [137, 311] on div "Pricing" at bounding box center [157, 321] width 260 height 42
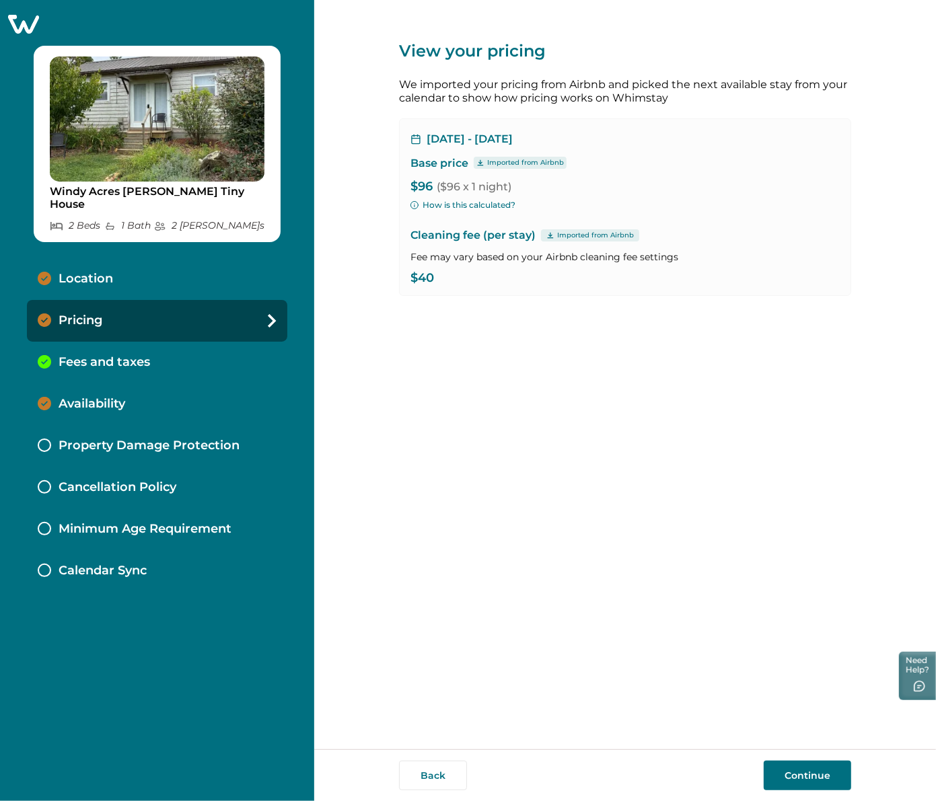
click at [118, 269] on div "Location" at bounding box center [157, 279] width 260 height 42
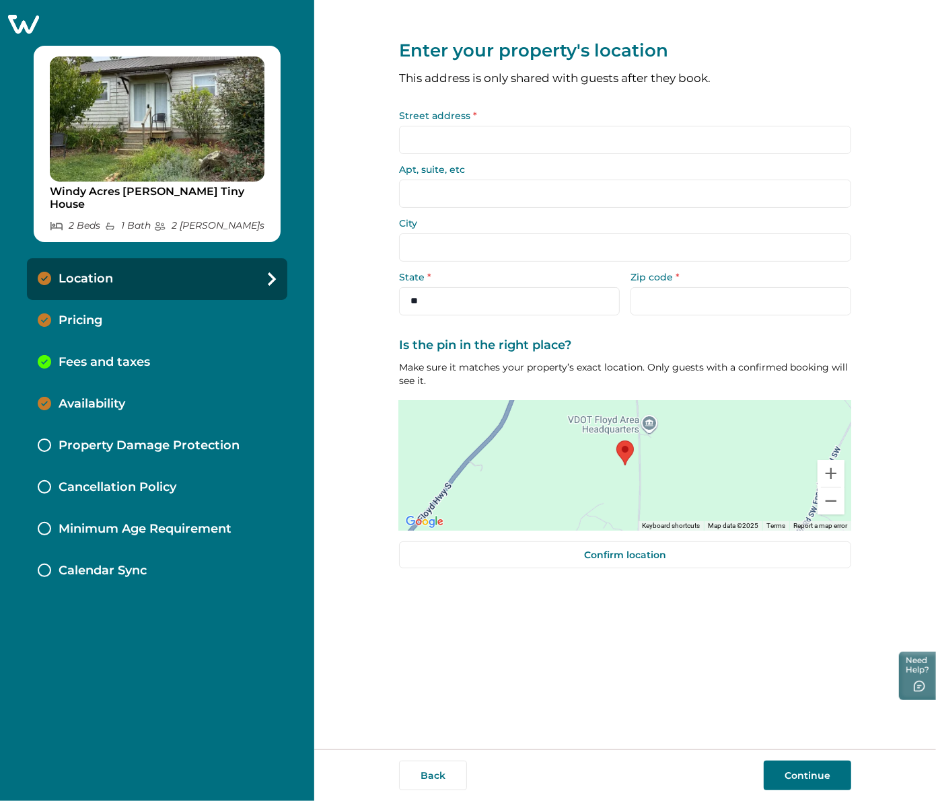
click at [114, 304] on div "Pricing" at bounding box center [157, 321] width 260 height 42
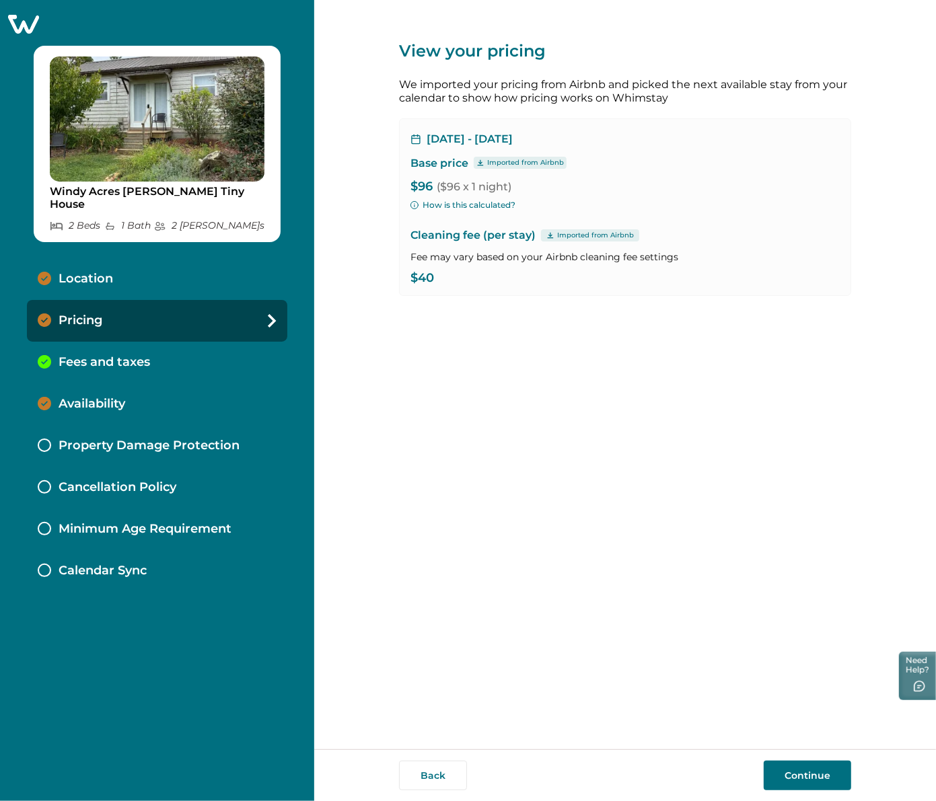
click at [817, 778] on button "Continue" at bounding box center [806, 776] width 87 height 30
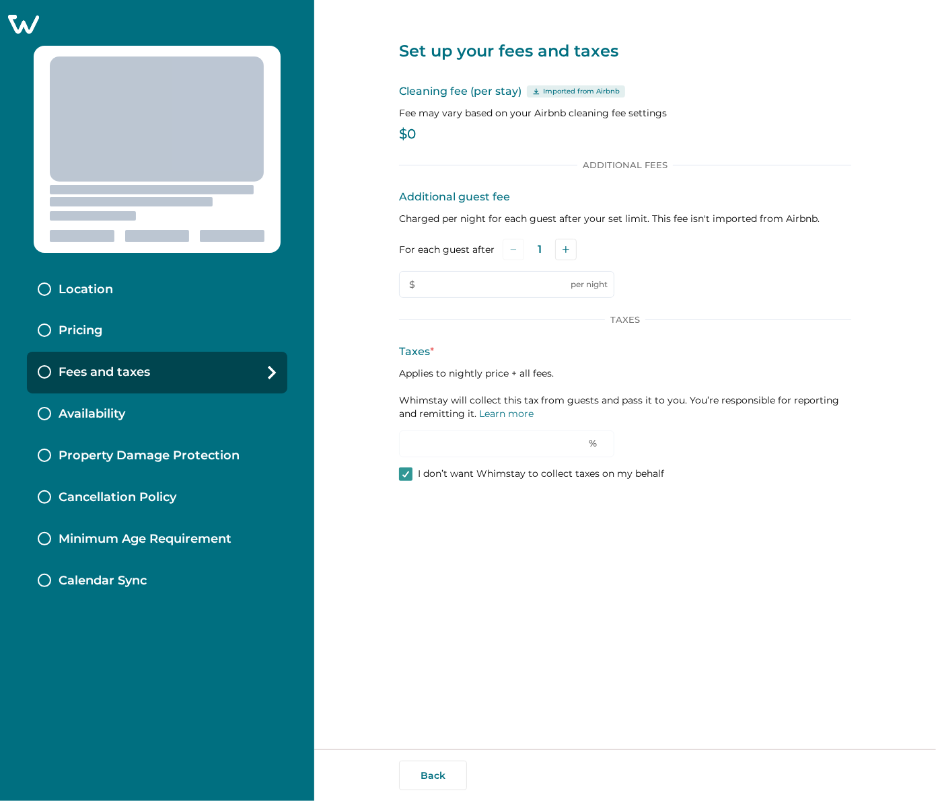
type input "*"
type input "**"
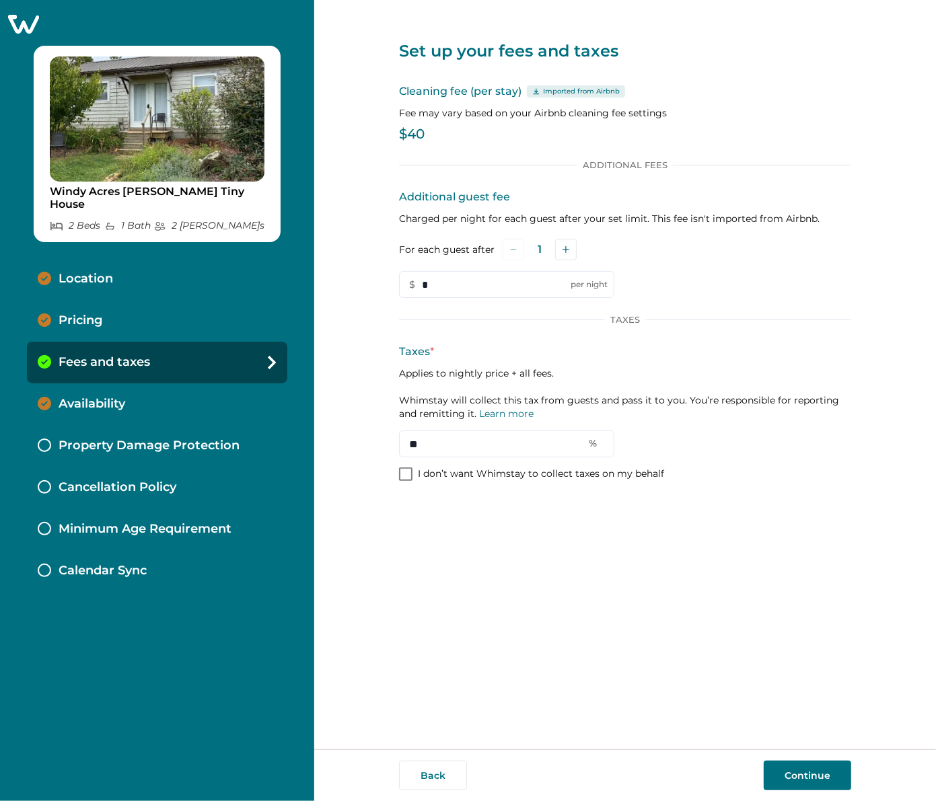
click at [32, 24] on icon at bounding box center [23, 23] width 33 height 21
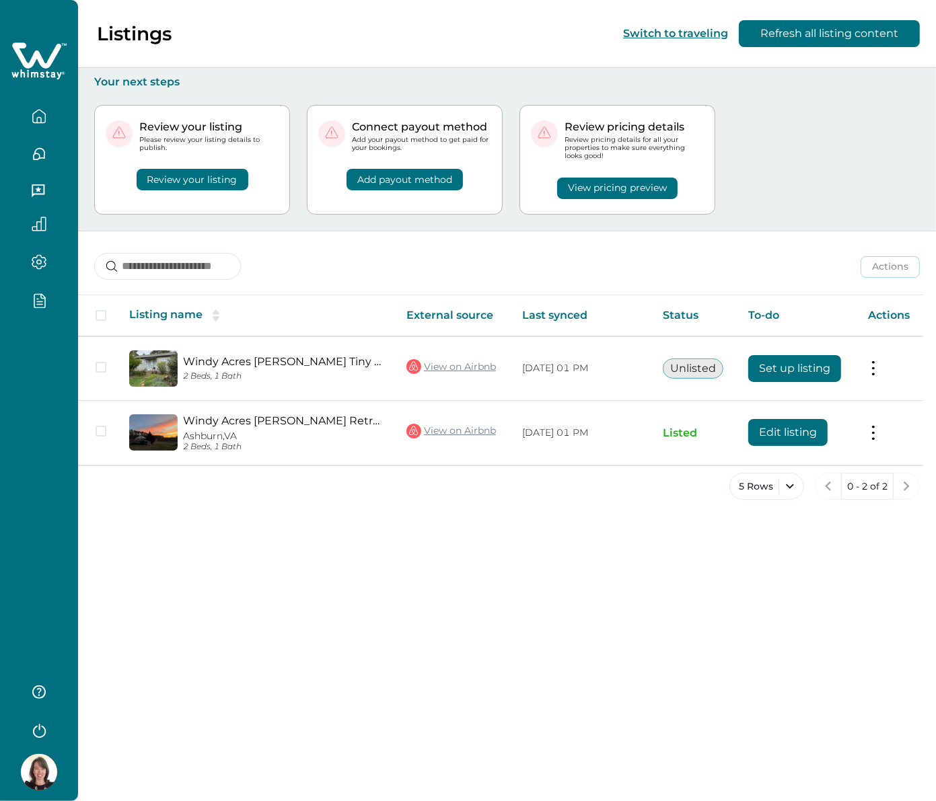
click at [44, 303] on icon "button" at bounding box center [39, 300] width 11 height 13
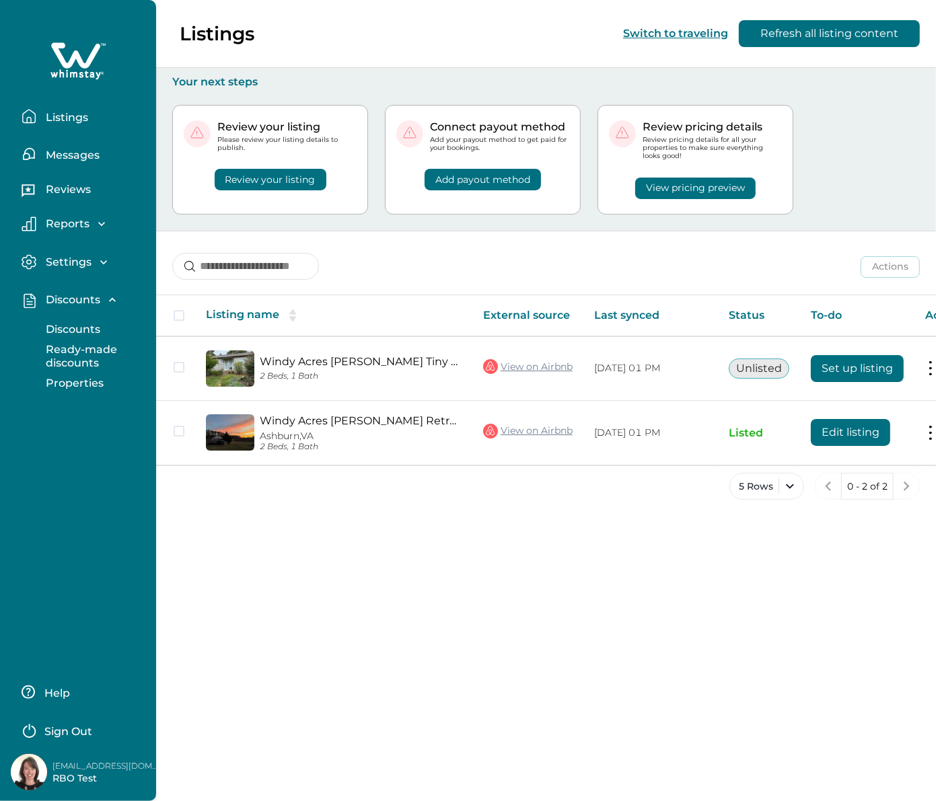
click at [69, 334] on p "Discounts" at bounding box center [71, 329] width 59 height 13
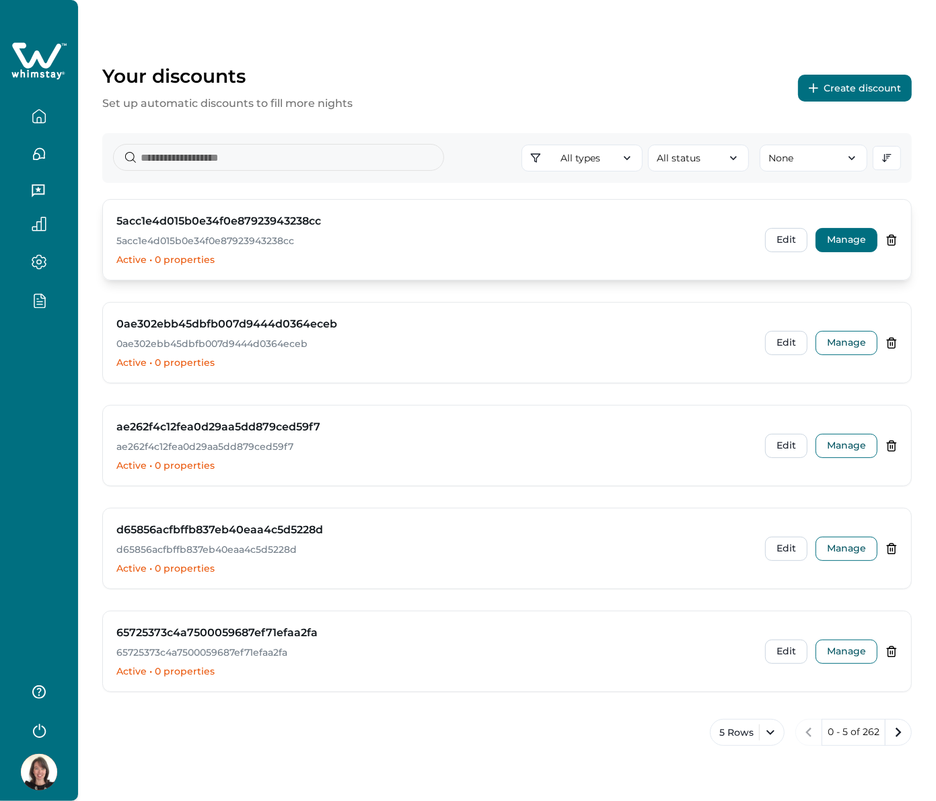
click at [838, 246] on button "Manage" at bounding box center [846, 240] width 62 height 24
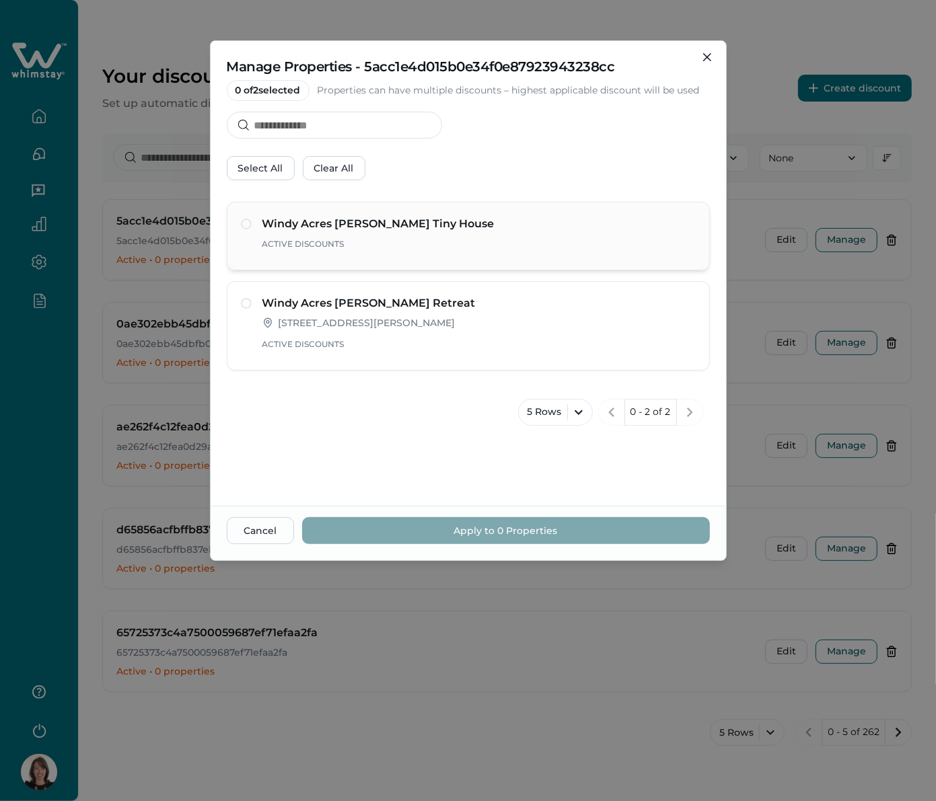
click at [316, 246] on p "Active Discounts" at bounding box center [478, 243] width 433 height 13
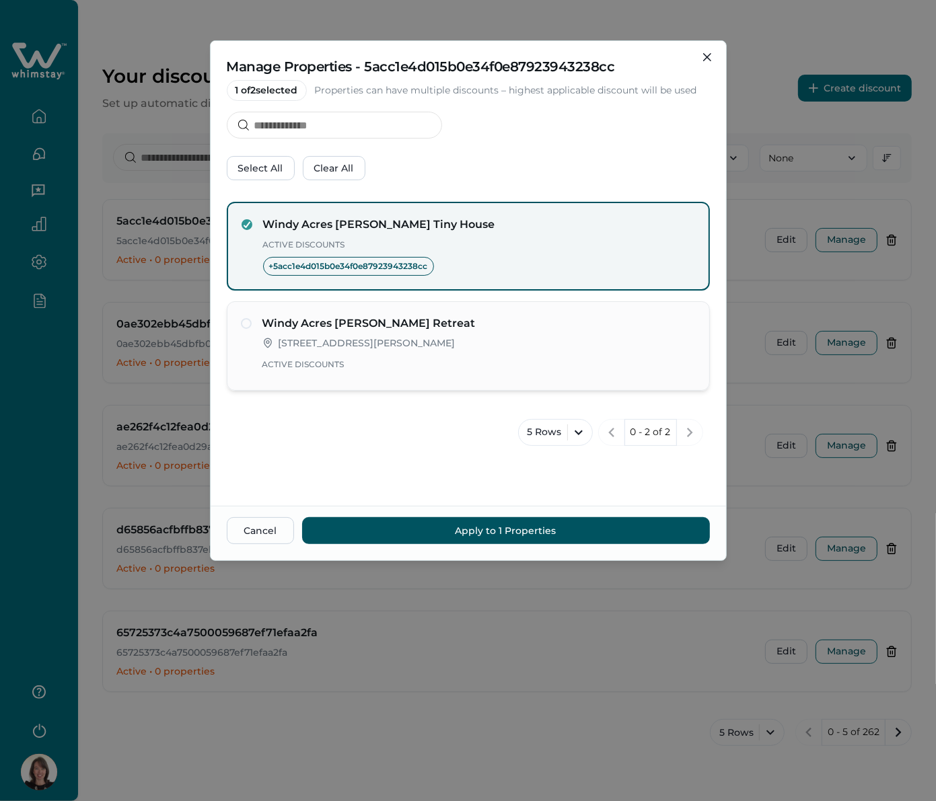
click at [324, 334] on div "Windy Acres [PERSON_NAME] Retreat [STREET_ADDRESS][PERSON_NAME] Active Discounts" at bounding box center [478, 345] width 433 height 61
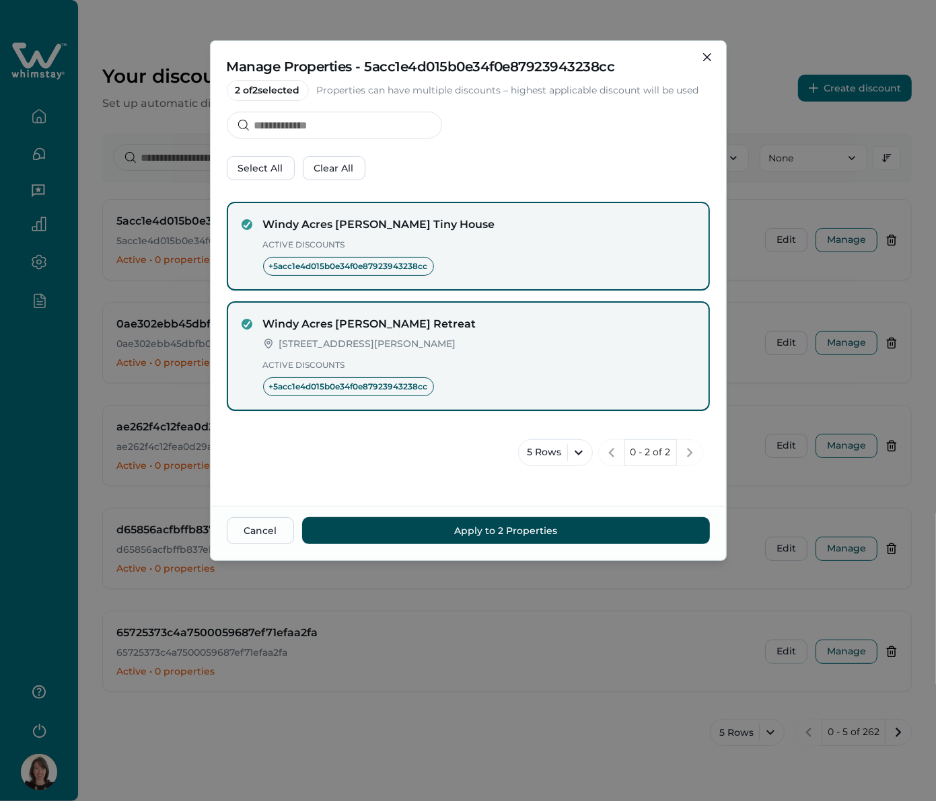
click at [465, 527] on button "Apply to 2 Properties" at bounding box center [506, 530] width 408 height 27
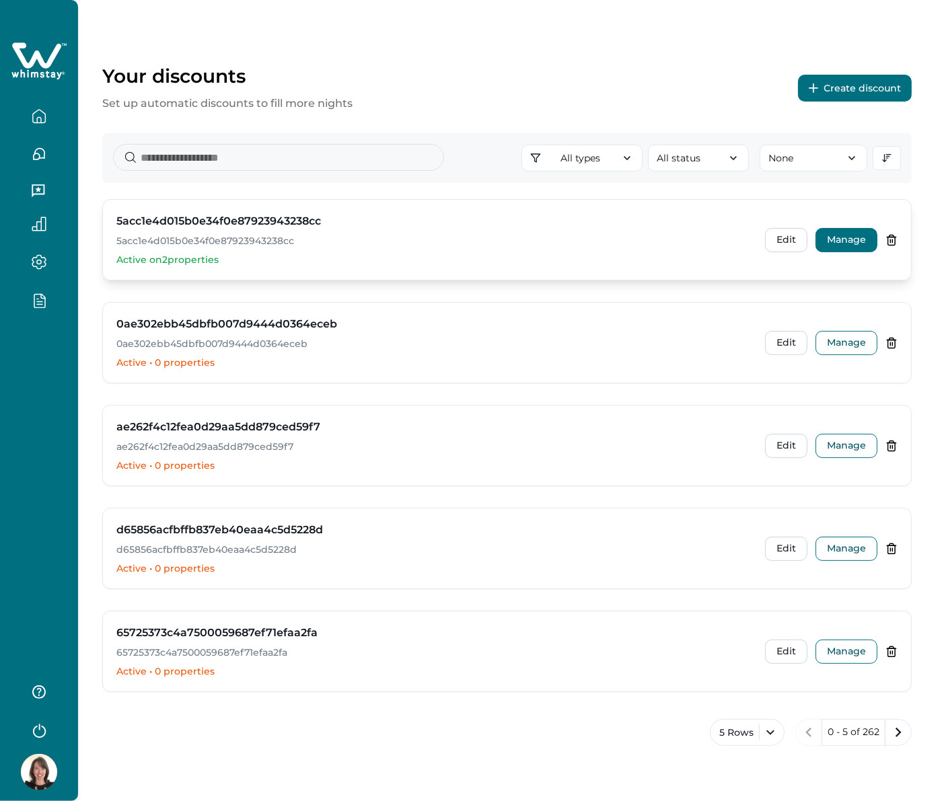
click at [823, 243] on button "Manage" at bounding box center [846, 240] width 62 height 24
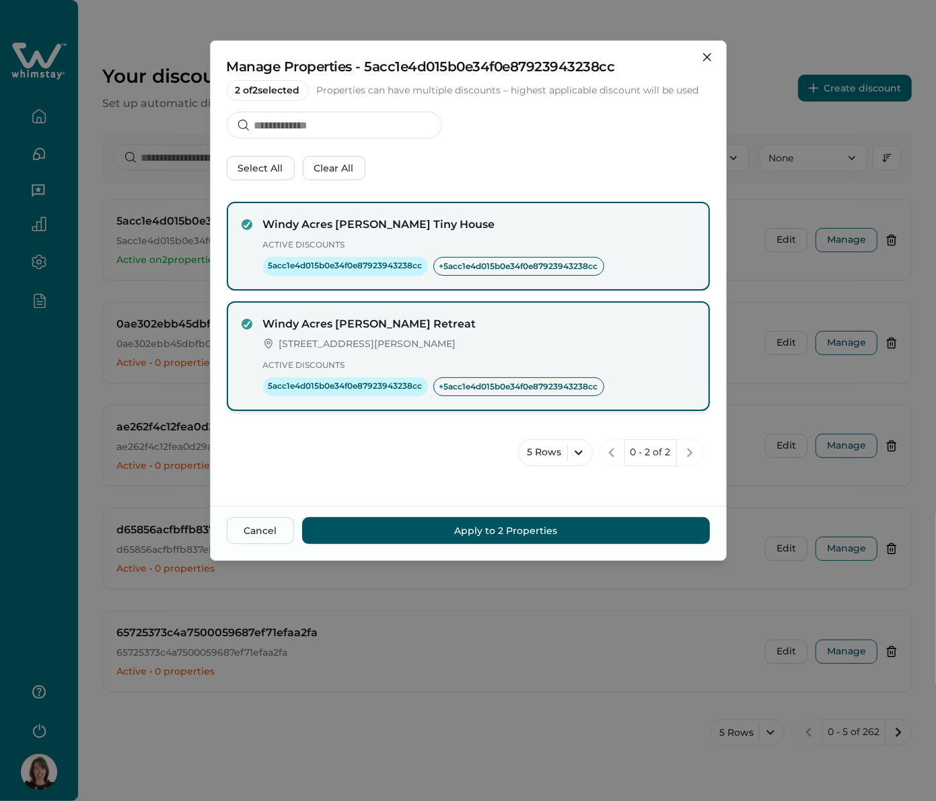
click at [318, 338] on p "[STREET_ADDRESS][PERSON_NAME]" at bounding box center [367, 344] width 177 height 13
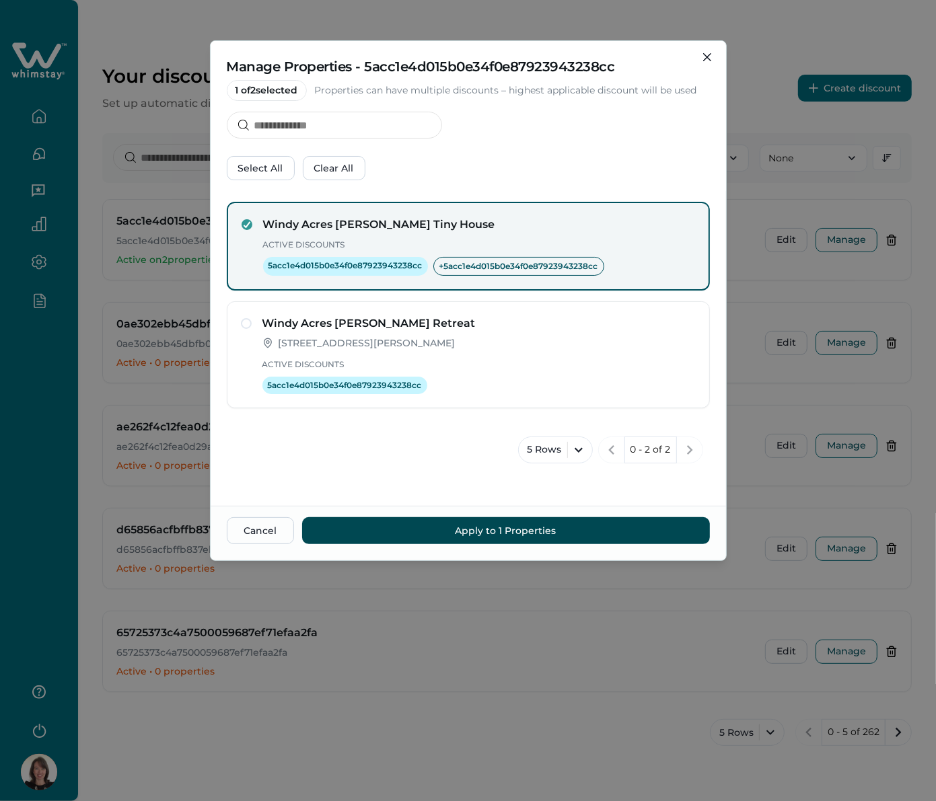
click at [466, 533] on button "Apply to 1 Properties" at bounding box center [506, 530] width 408 height 27
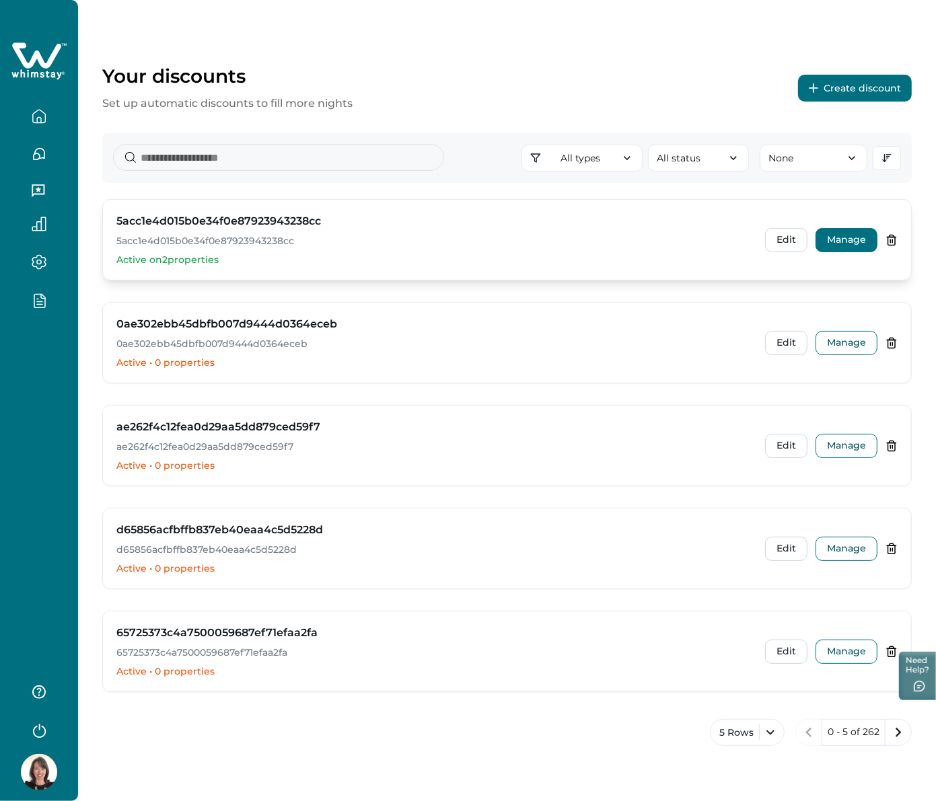
click at [825, 246] on button "Manage" at bounding box center [846, 240] width 62 height 24
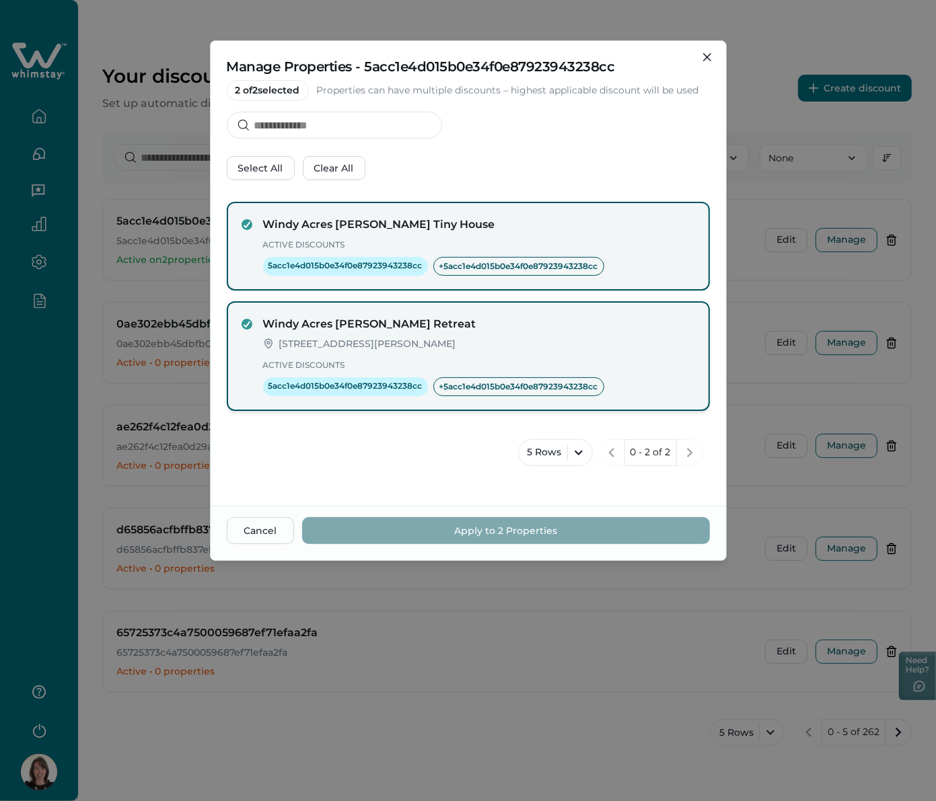
click at [303, 326] on h4 "Windy Acres [PERSON_NAME] Retreat" at bounding box center [479, 324] width 432 height 16
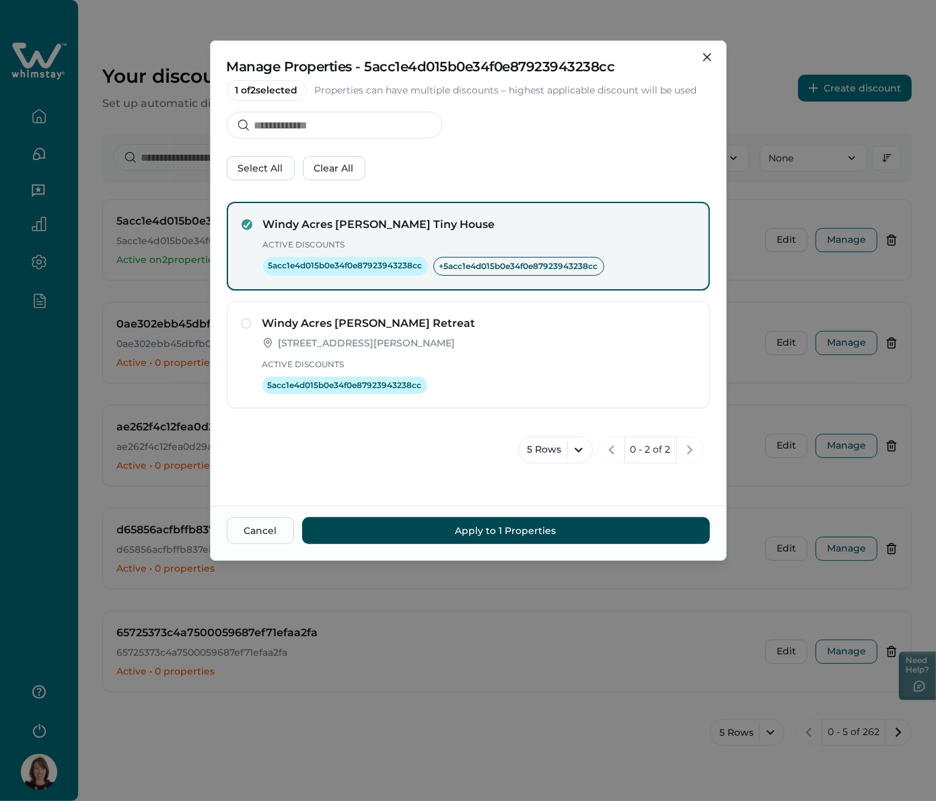
click at [494, 535] on button "Apply to 1 Properties" at bounding box center [506, 530] width 408 height 27
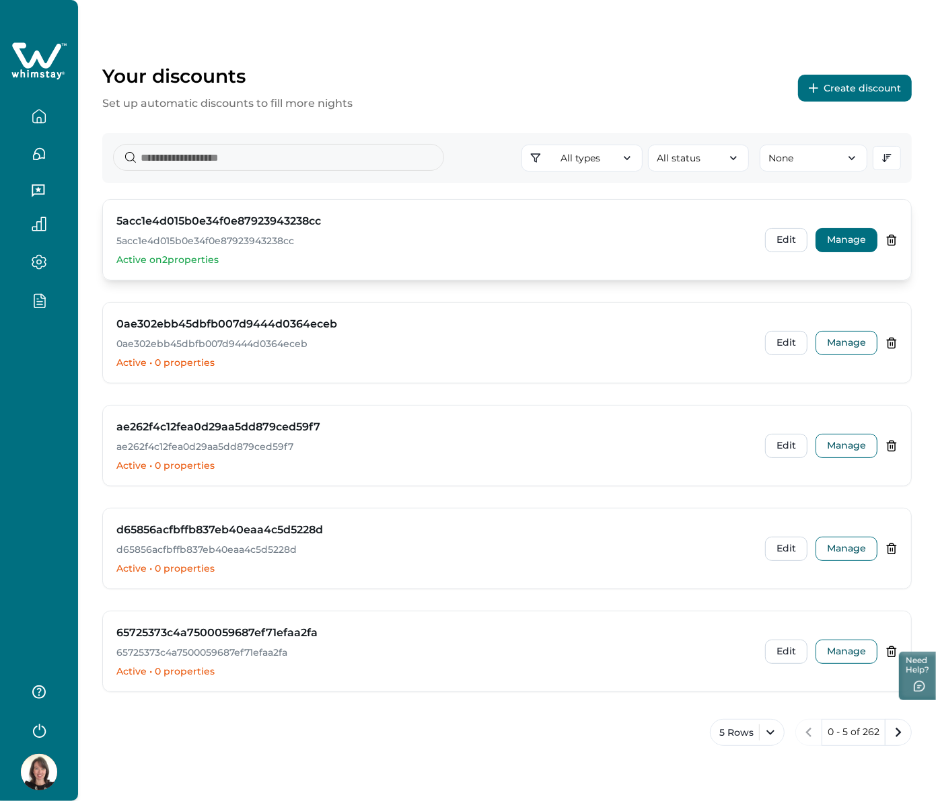
click at [863, 241] on button "Manage" at bounding box center [846, 240] width 62 height 24
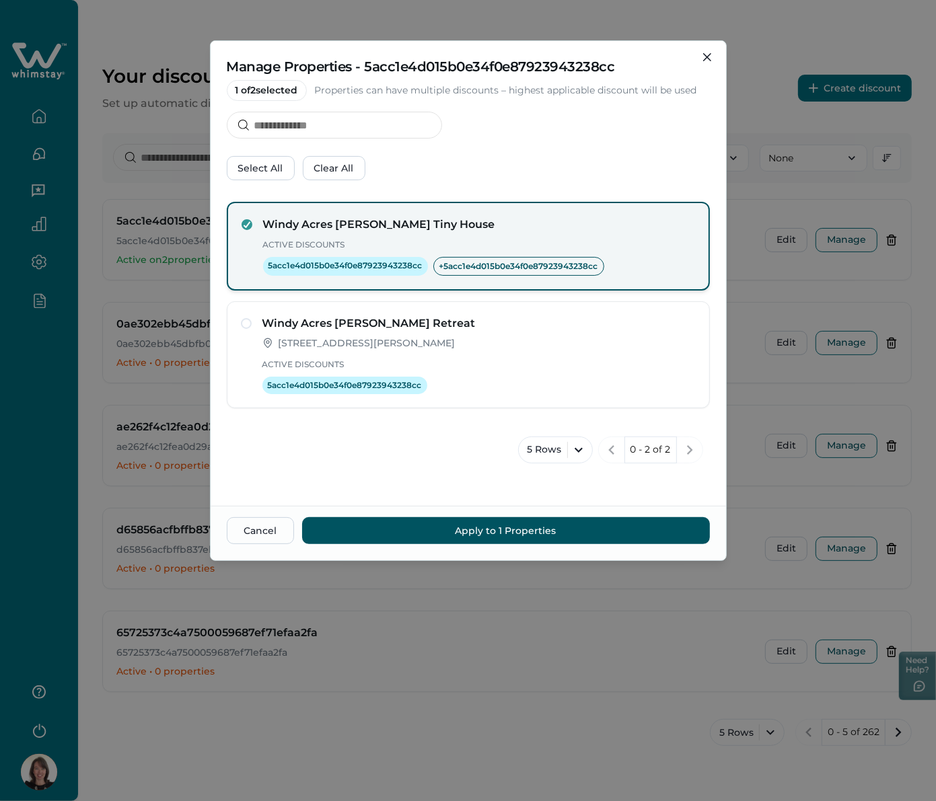
click at [428, 232] on h4 "Windy Acres [PERSON_NAME] Tiny House" at bounding box center [479, 225] width 432 height 16
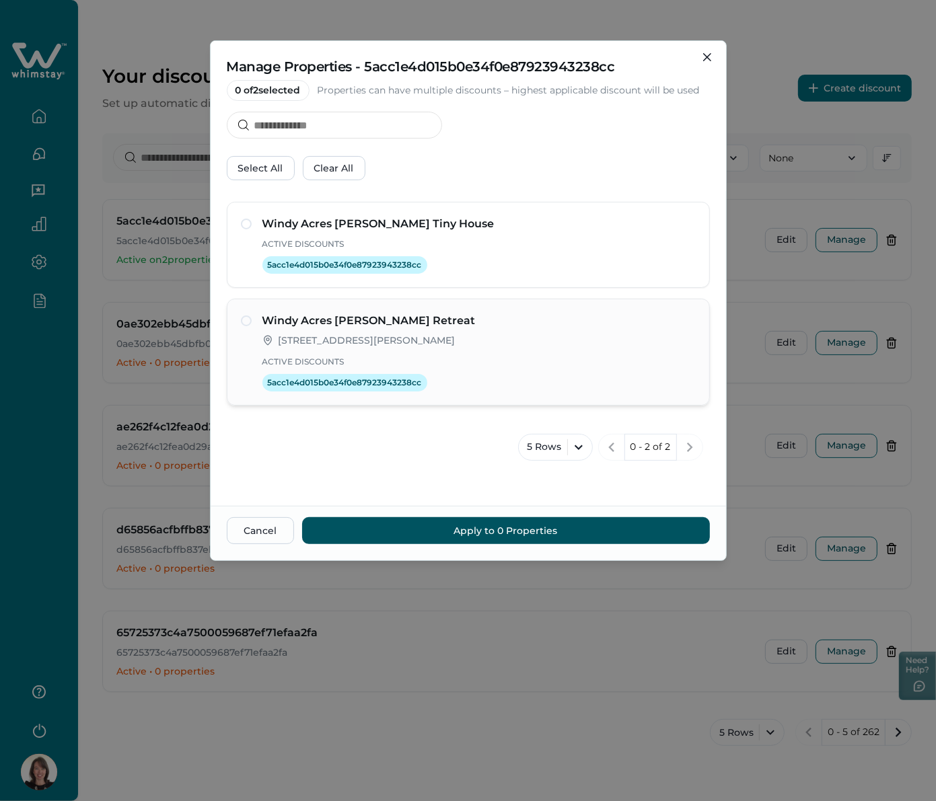
click at [415, 352] on div "Windy Acres Floyd Yurt Retreat 21105 Coopers Hawk Dr, Ashburn, VA, 20148, US Ac…" at bounding box center [478, 352] width 433 height 79
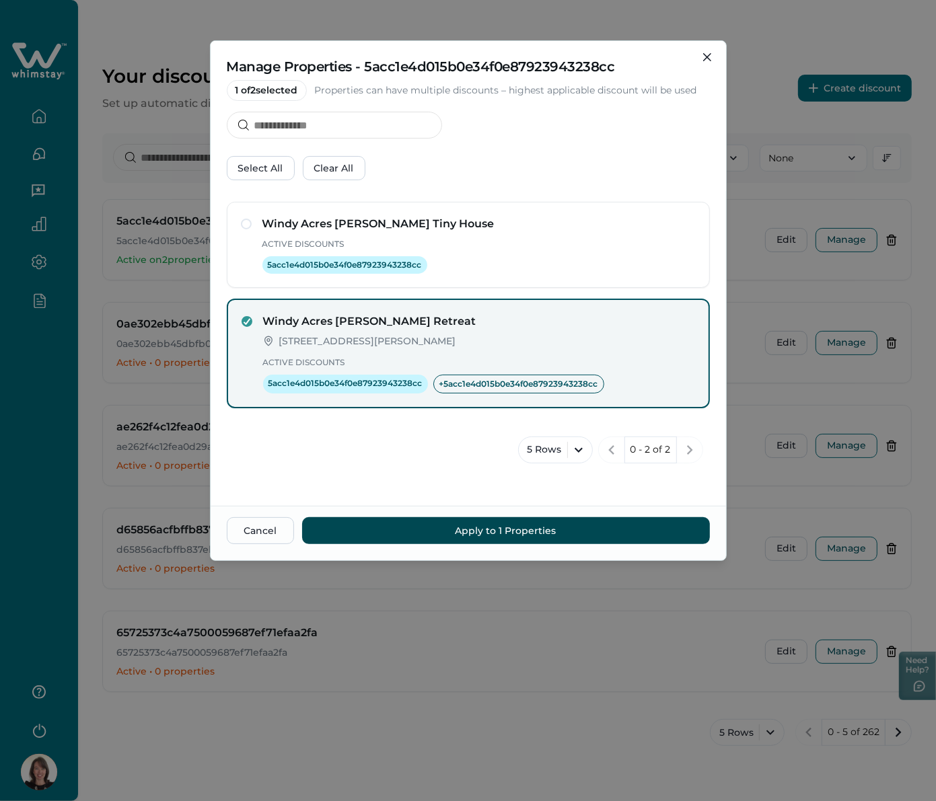
click at [509, 535] on button "Apply to 1 Properties" at bounding box center [506, 530] width 408 height 27
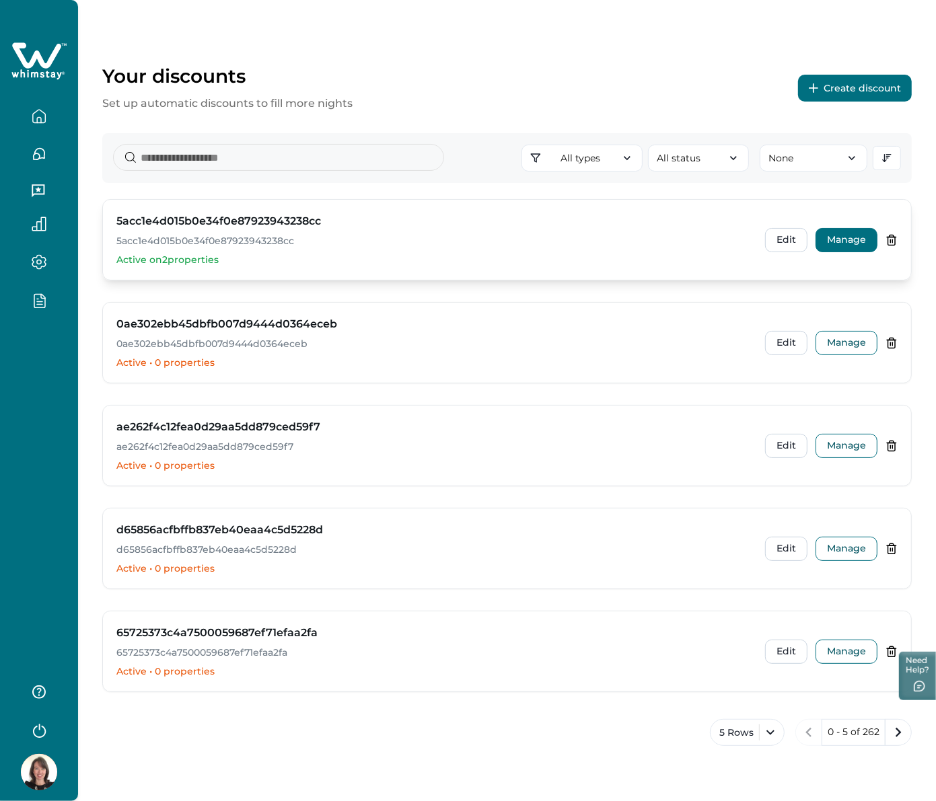
click at [825, 243] on button "Manage" at bounding box center [846, 240] width 62 height 24
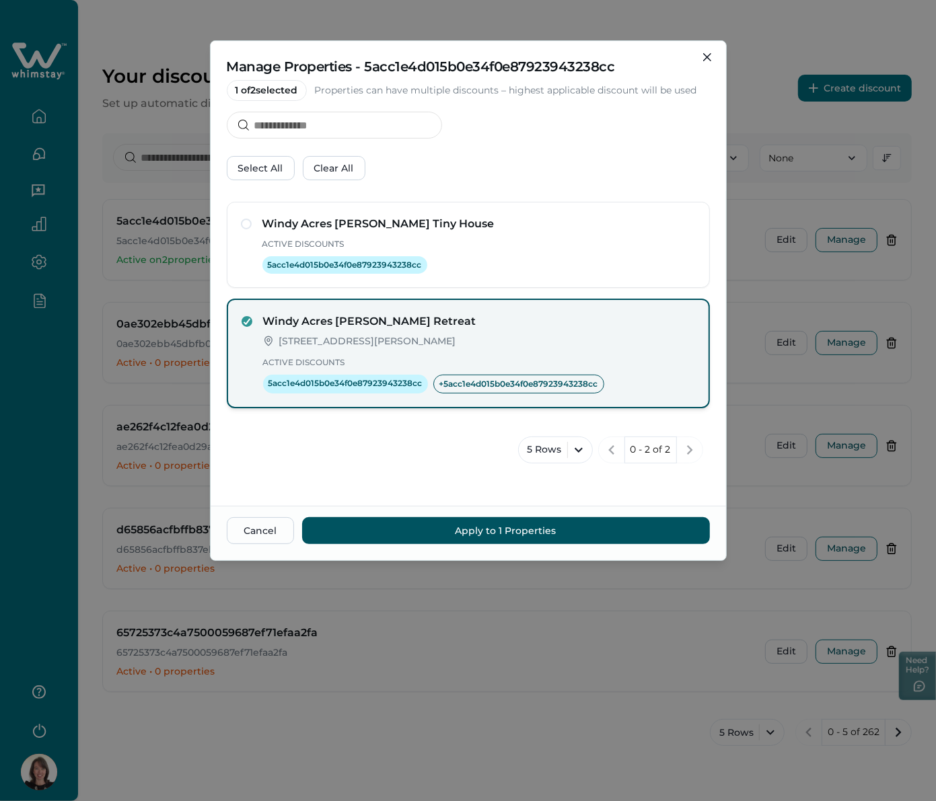
click at [532, 333] on div "Windy Acres Floyd Yurt Retreat 21105 Coopers Hawk Dr, Ashburn, VA, 20148, US Ac…" at bounding box center [479, 353] width 432 height 80
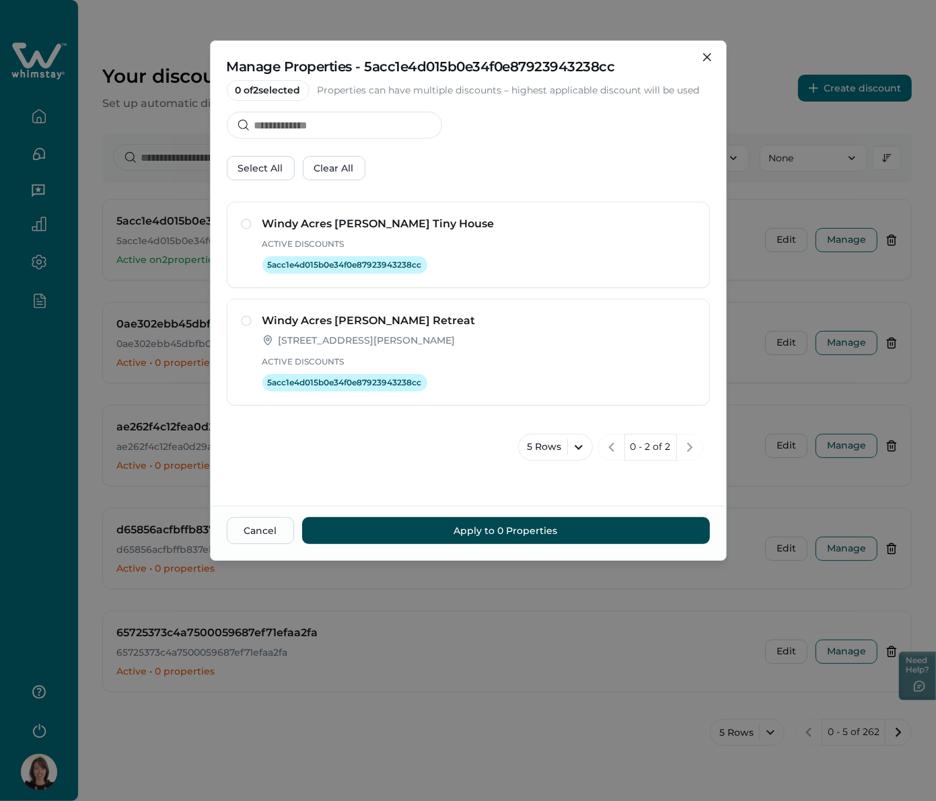
click at [488, 533] on button "Apply to 0 Properties" at bounding box center [506, 530] width 408 height 27
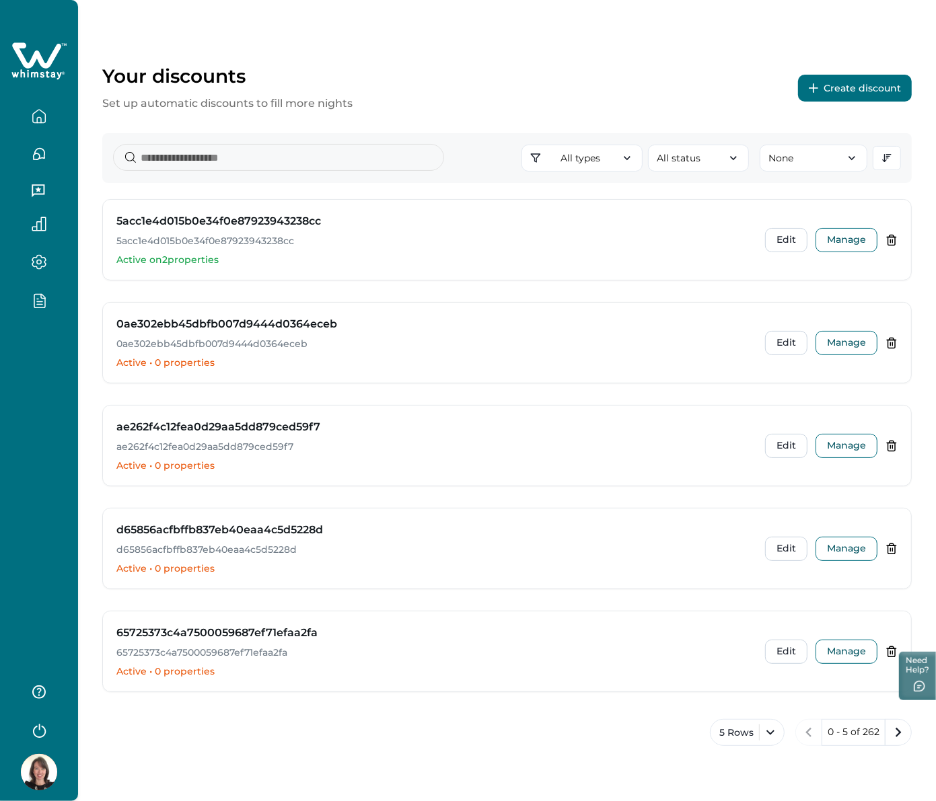
click at [30, 718] on button "button" at bounding box center [39, 729] width 54 height 27
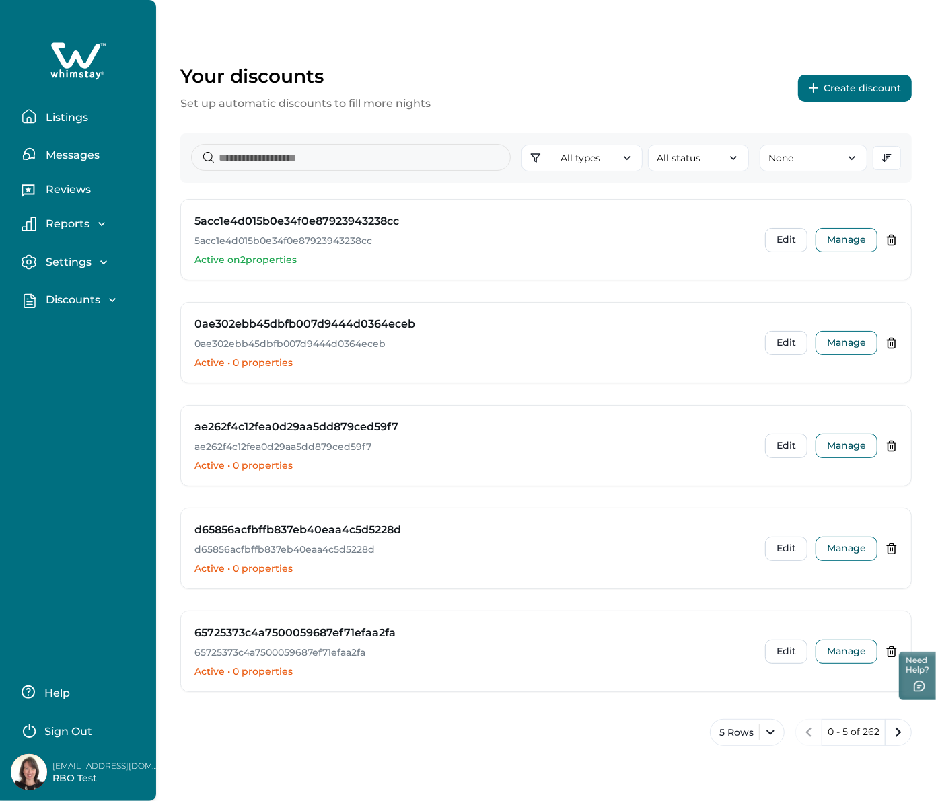
click at [77, 725] on p "Sign Out" at bounding box center [68, 731] width 48 height 13
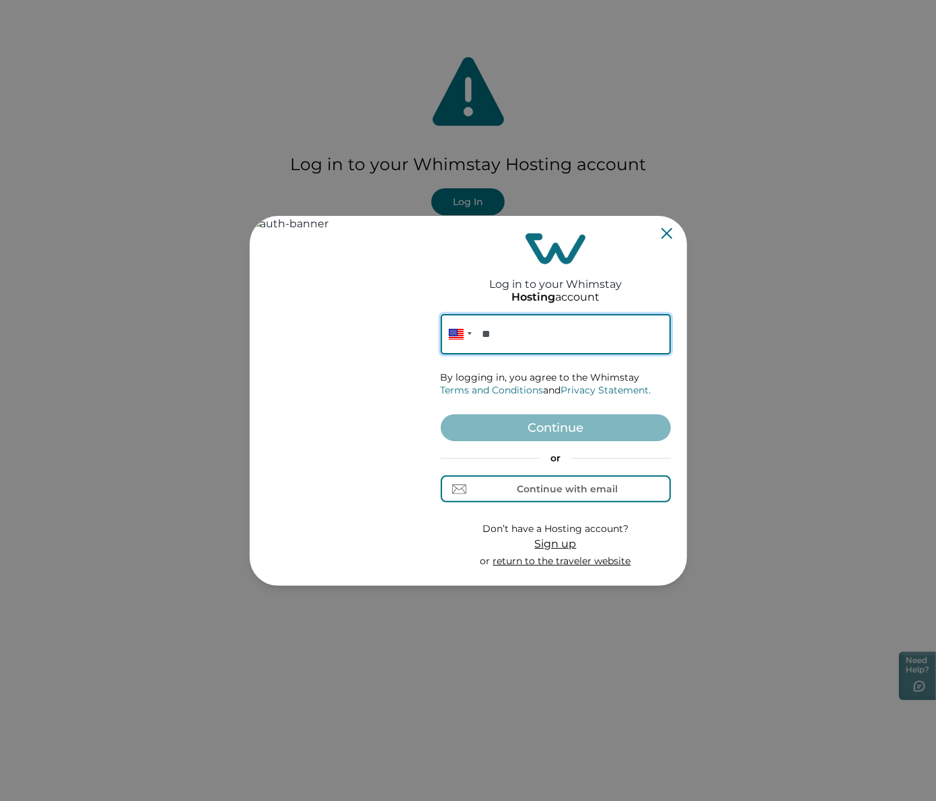
click at [532, 333] on input "**" at bounding box center [556, 334] width 230 height 40
paste input "**********"
type input "**********"
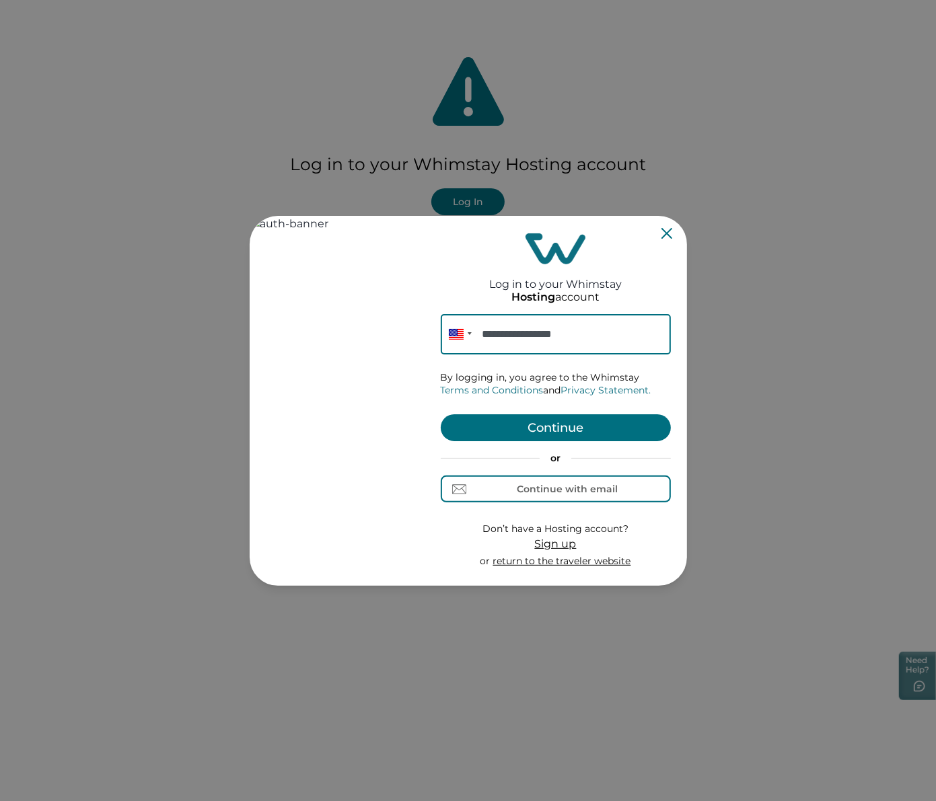
click at [542, 428] on button "Continue" at bounding box center [556, 427] width 230 height 27
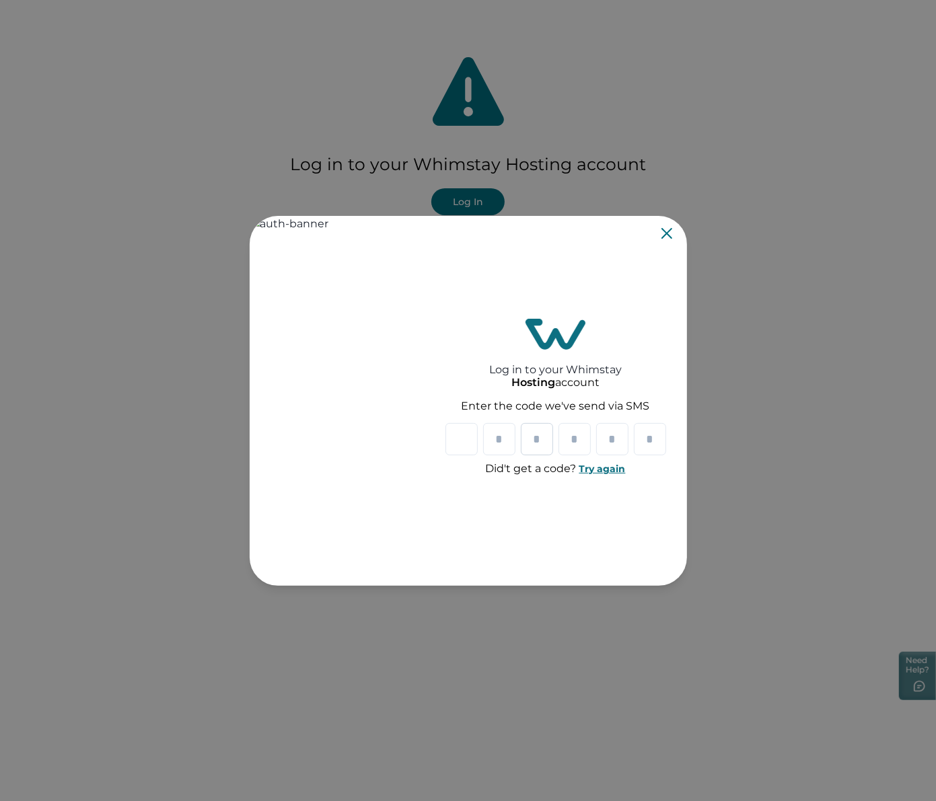
type input "*"
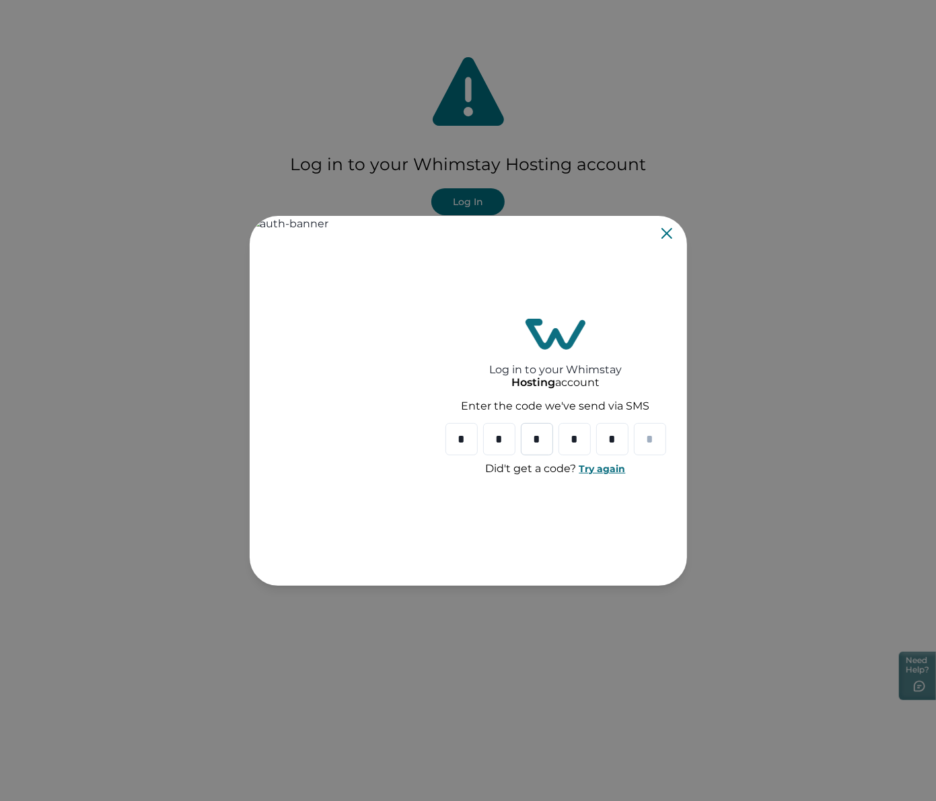
type input "*"
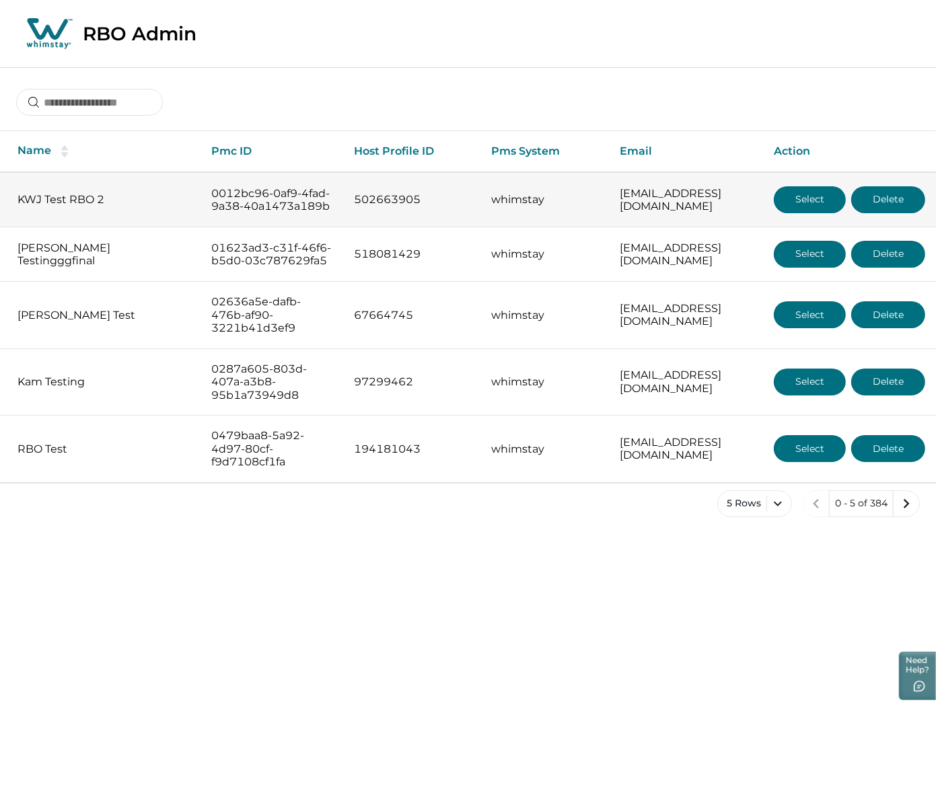
click at [788, 203] on button "Select" at bounding box center [810, 199] width 72 height 27
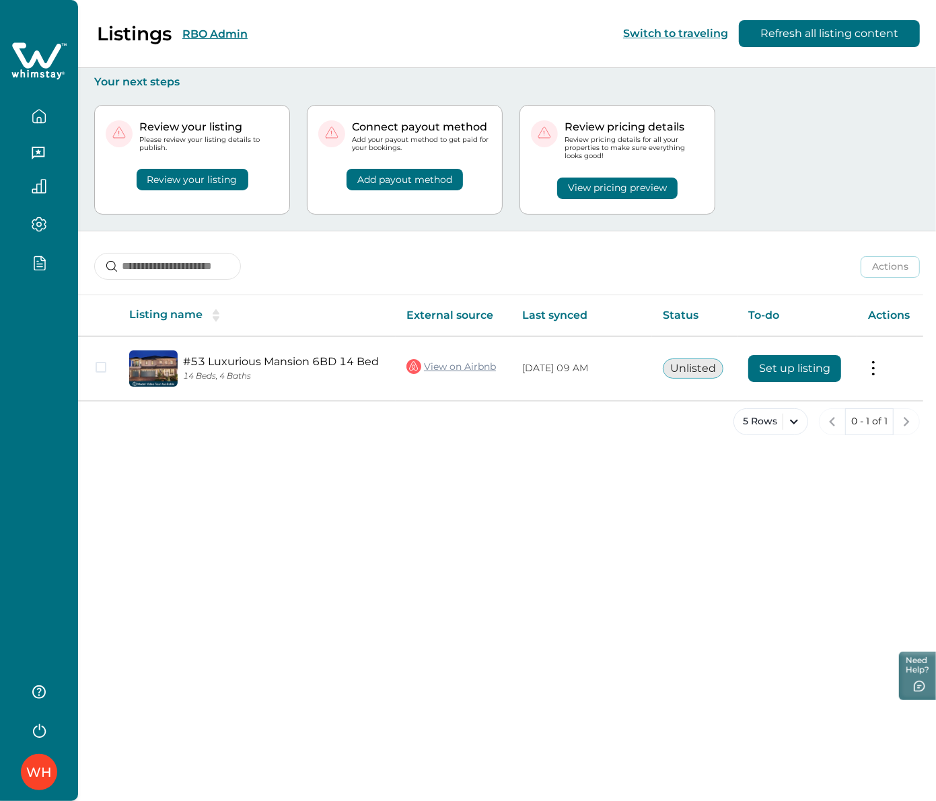
click at [45, 296] on div "WH" at bounding box center [39, 400] width 78 height 801
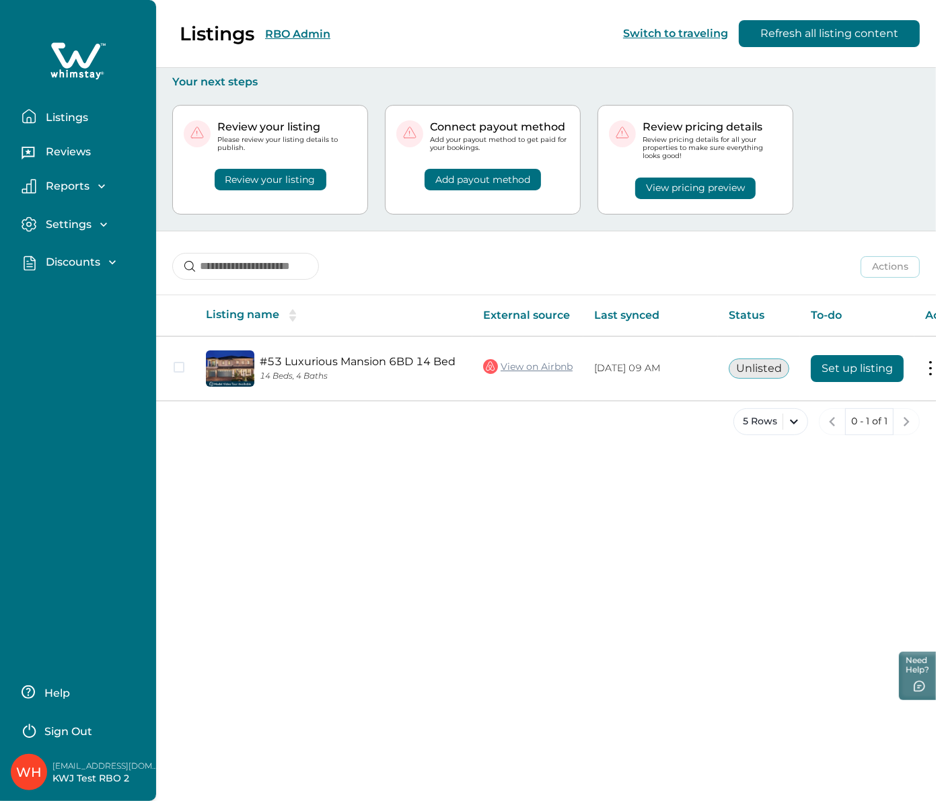
click at [69, 119] on p "Listings" at bounding box center [65, 117] width 46 height 13
click at [84, 268] on p "Discounts" at bounding box center [71, 262] width 59 height 13
click at [74, 289] on p "Discounts" at bounding box center [71, 291] width 59 height 13
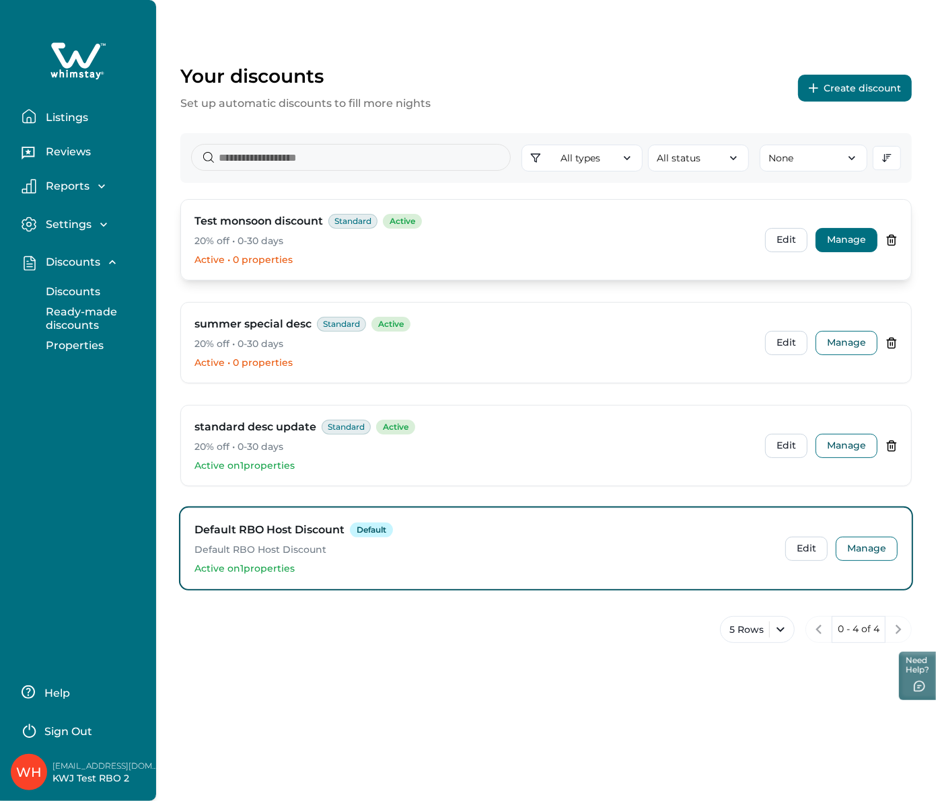
click at [834, 243] on button "Manage" at bounding box center [846, 240] width 62 height 24
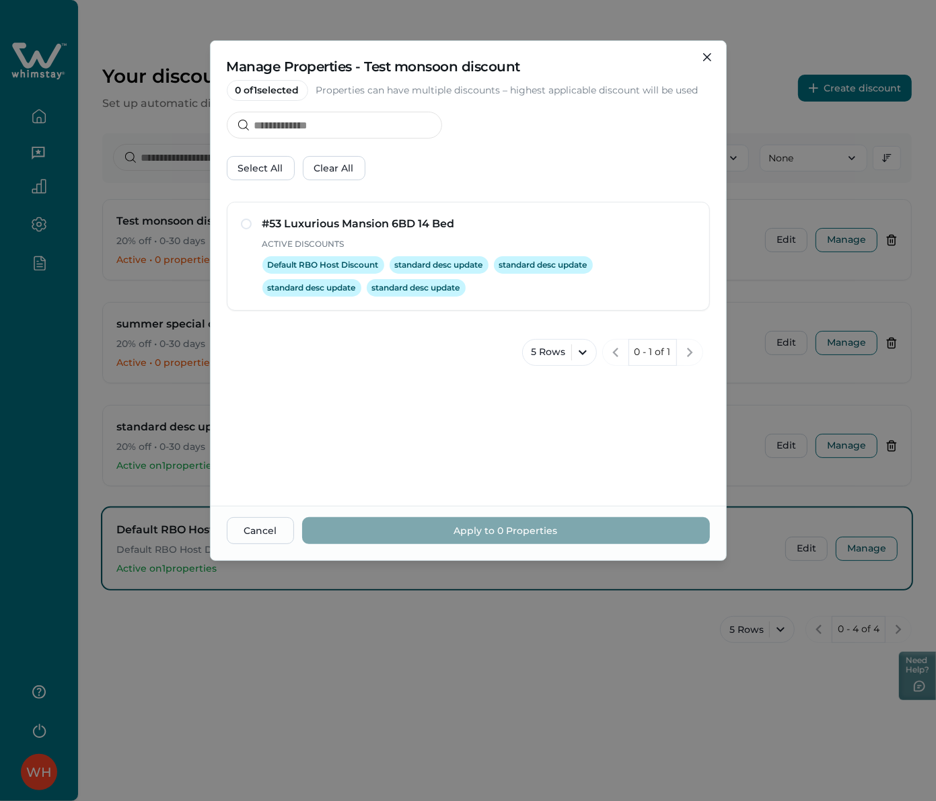
click at [774, 239] on div "Manage Properties - Test monsoon discount 0 of 1 selected Properties can have m…" at bounding box center [468, 400] width 936 height 801
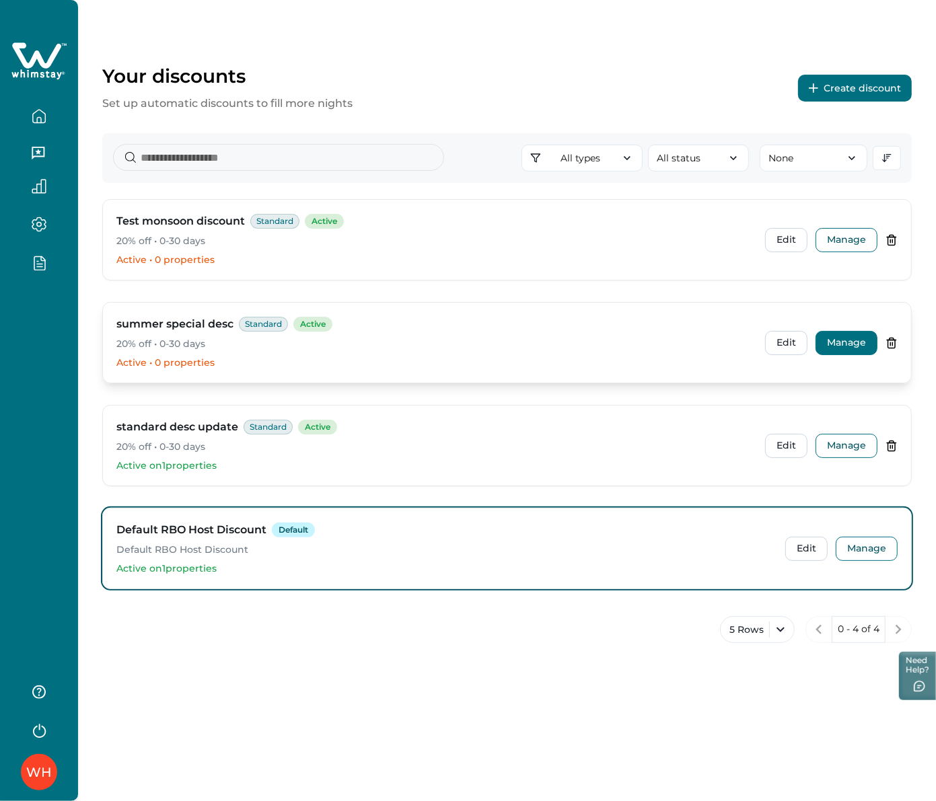
click at [854, 344] on button "Manage" at bounding box center [846, 343] width 62 height 24
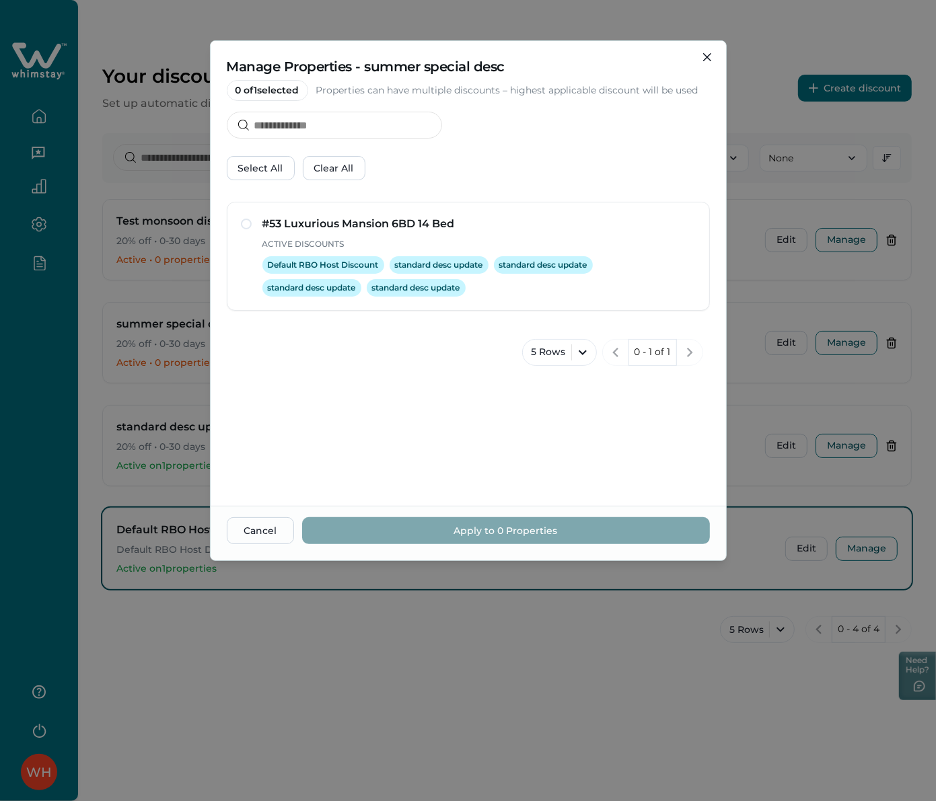
click at [831, 415] on div "Manage Properties - summer special desc 0 of 1 selected Properties can have mul…" at bounding box center [468, 400] width 936 height 801
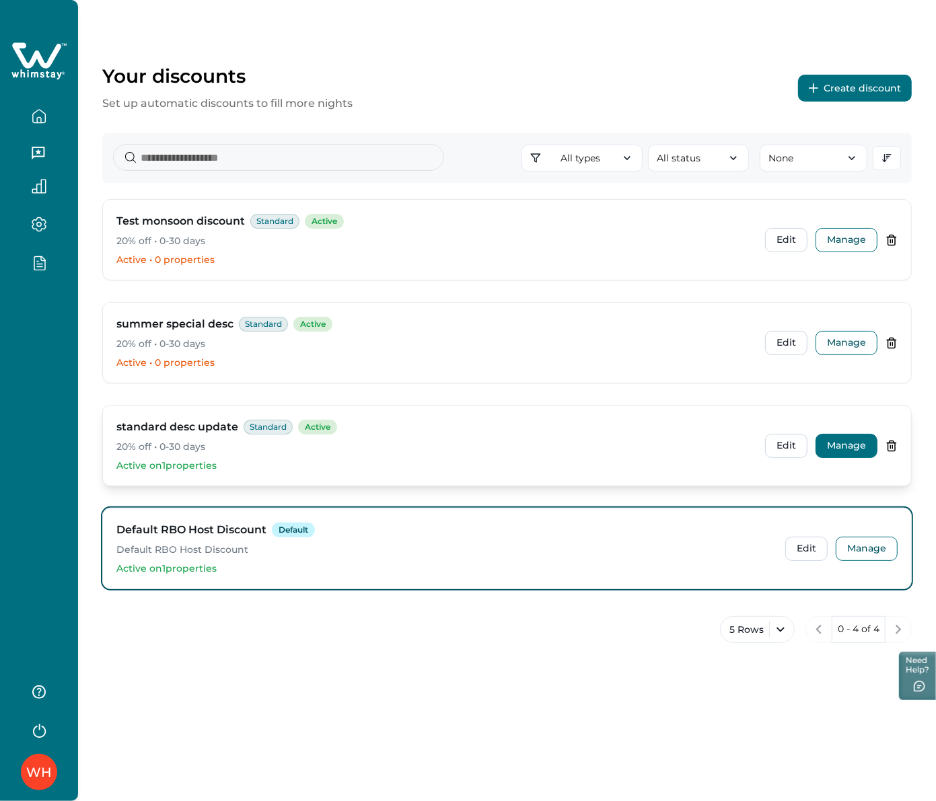
click at [843, 451] on button "Manage" at bounding box center [846, 446] width 62 height 24
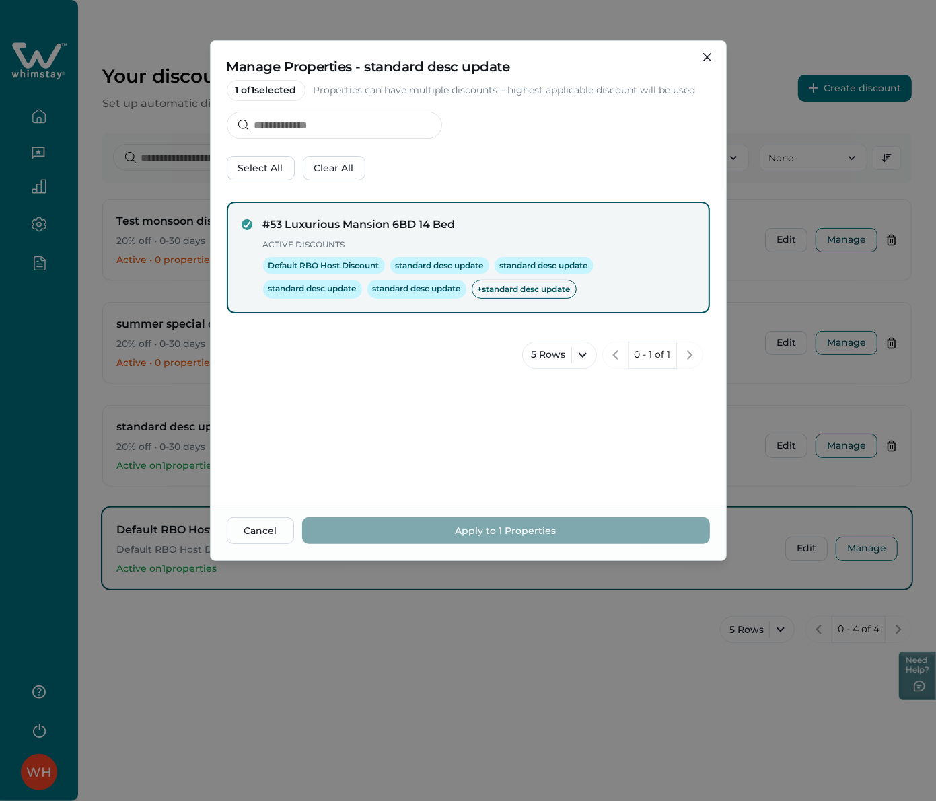
click at [795, 385] on div "Manage Properties - standard desc update 1 of 1 selected Properties can have mu…" at bounding box center [468, 400] width 936 height 801
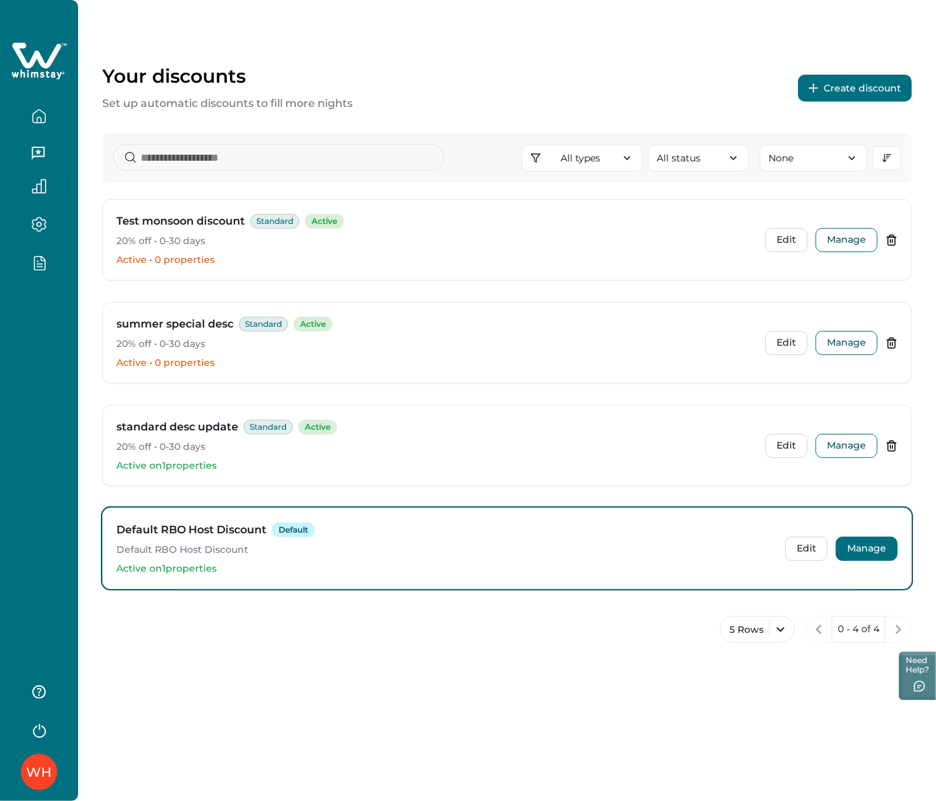
click at [858, 541] on button "Manage" at bounding box center [866, 549] width 62 height 24
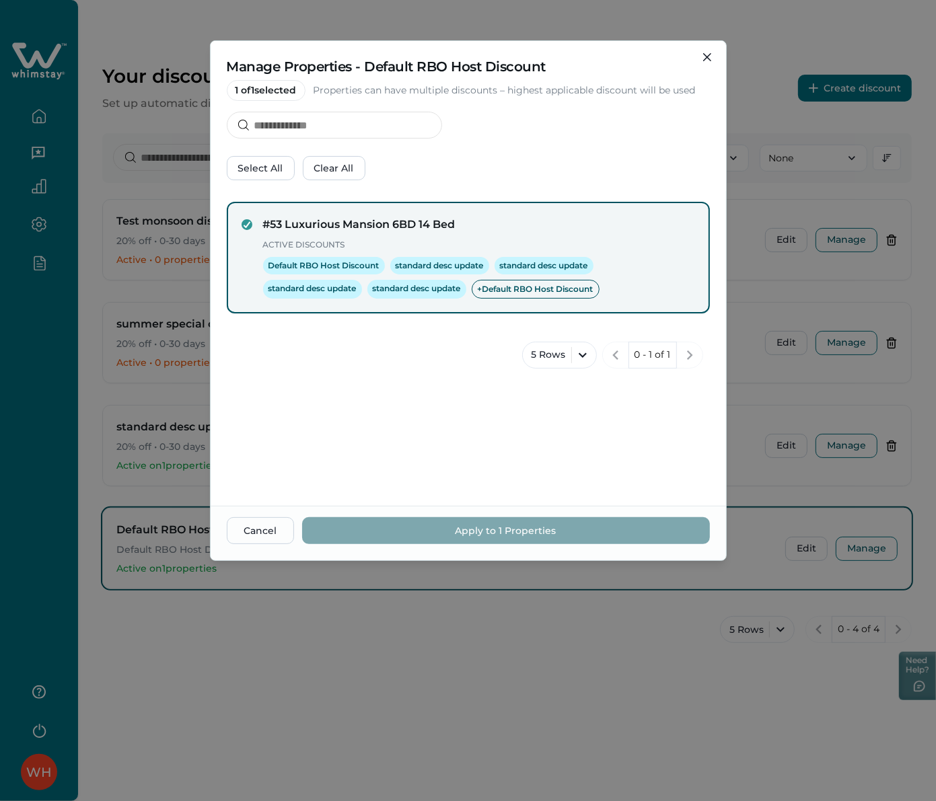
click at [772, 478] on div "Manage Properties - Default RBO Host Discount 1 of 1 selected Properties can ha…" at bounding box center [468, 400] width 936 height 801
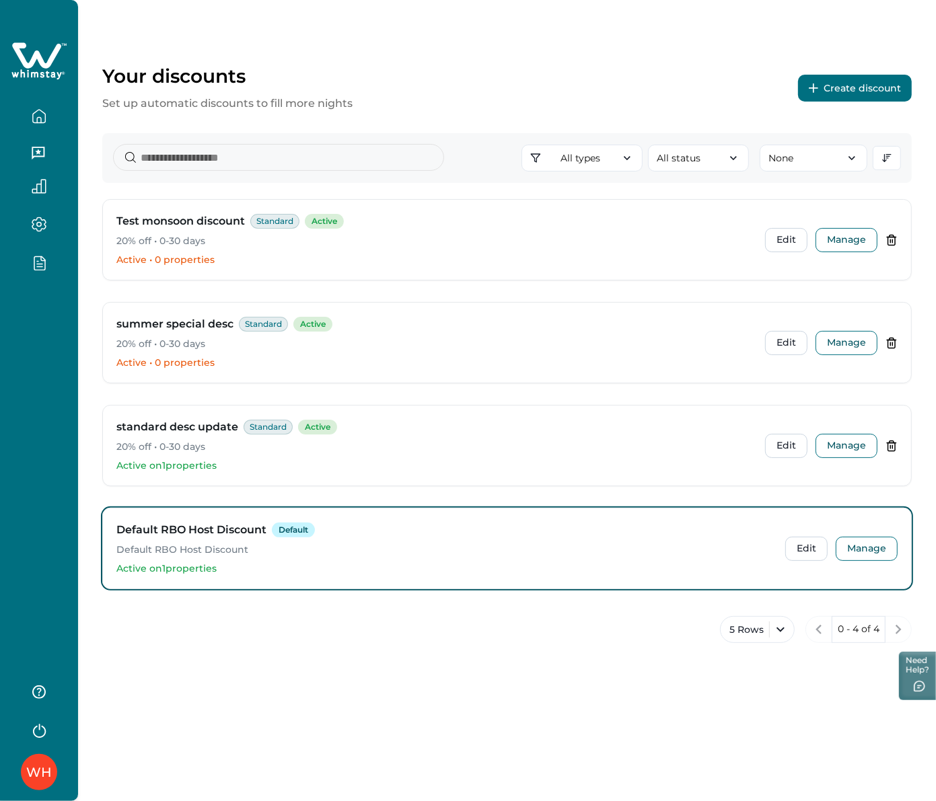
click at [801, 705] on div "Your discounts Set up automatic discounts to fill more nights Create discount A…" at bounding box center [507, 400] width 858 height 801
